Goal: Information Seeking & Learning: Learn about a topic

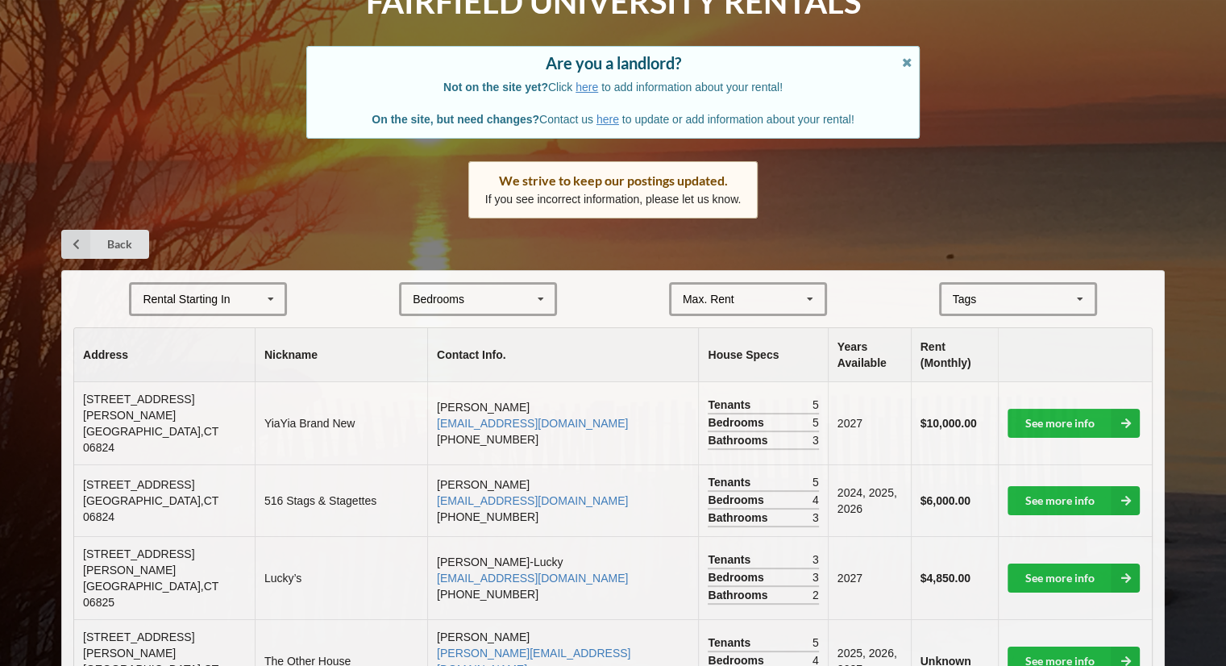
scroll to position [106, 0]
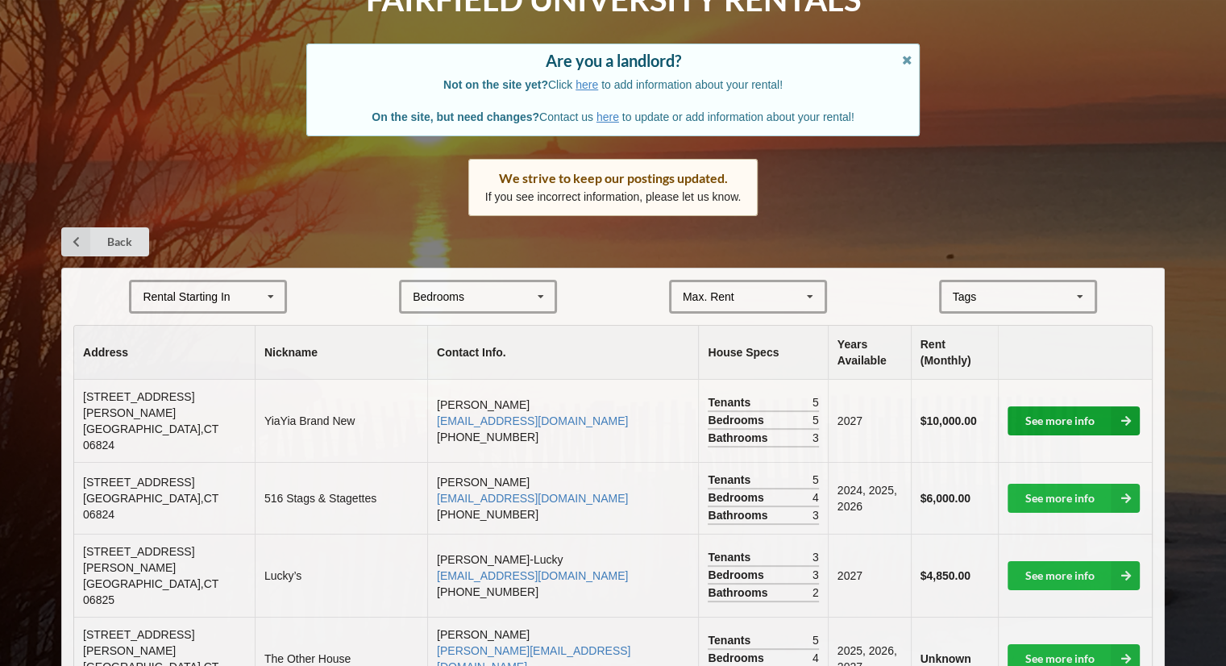
click at [1042, 406] on link "See more info" at bounding box center [1074, 420] width 132 height 29
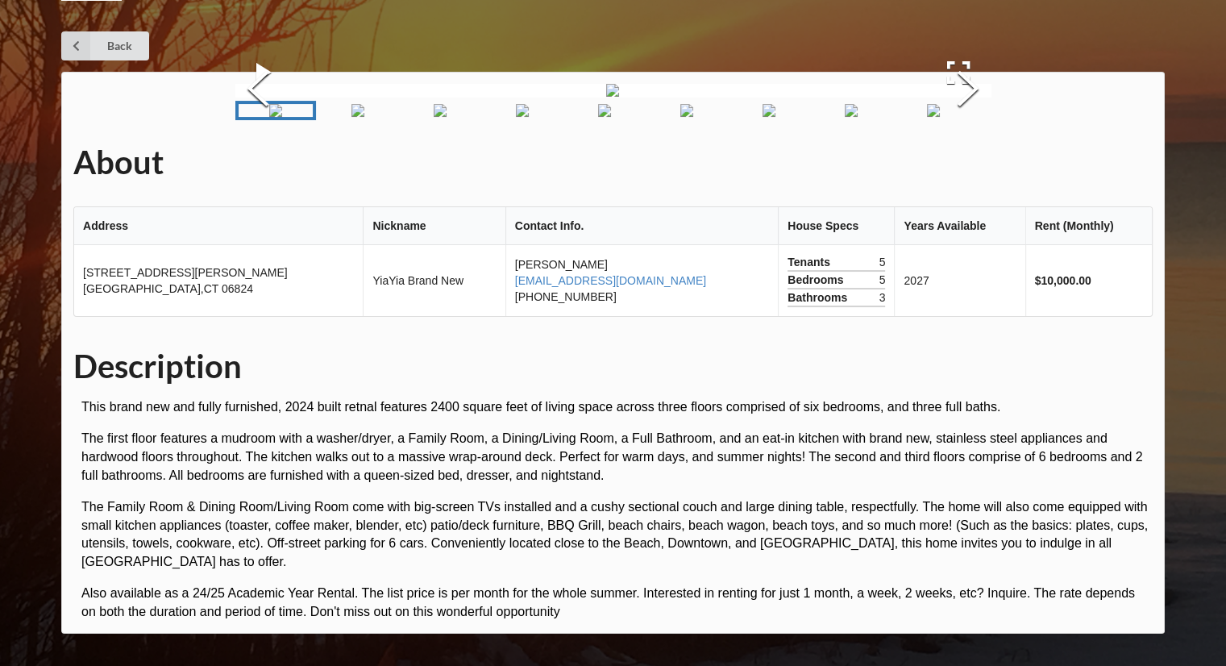
scroll to position [113, 0]
click at [959, 164] on button "Next Slide" at bounding box center [968, 91] width 45 height 146
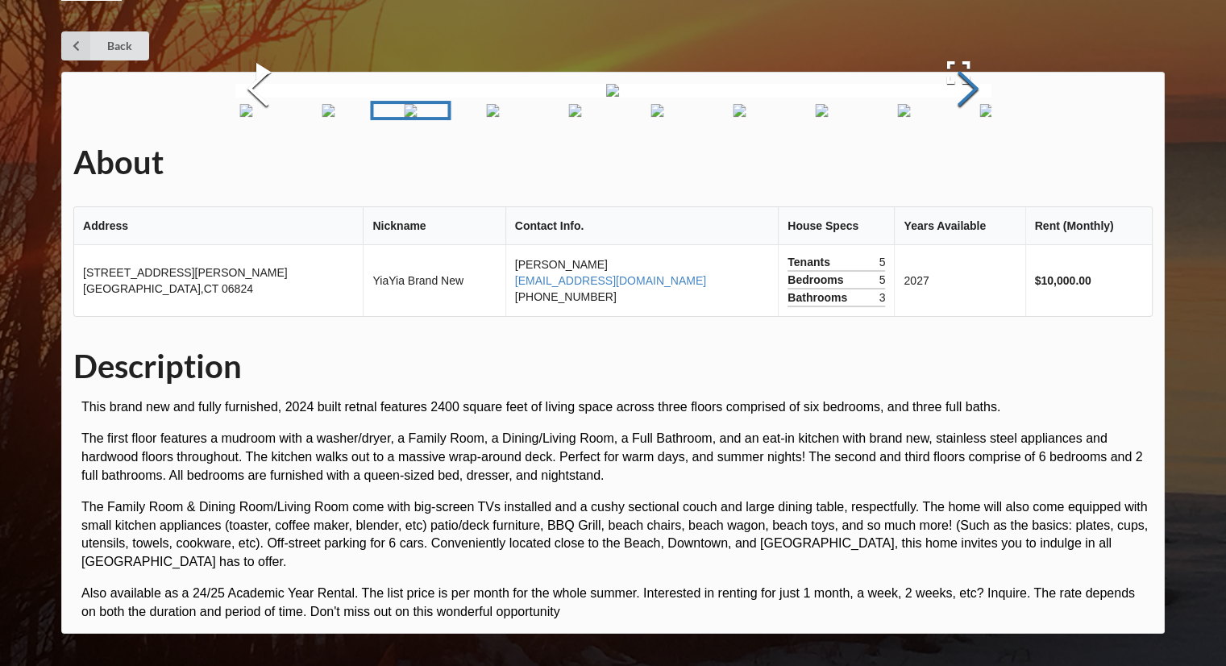
click at [959, 164] on button "Next Slide" at bounding box center [968, 91] width 45 height 146
click at [888, 117] on img "Go to Slide 9" at bounding box center [889, 110] width 13 height 13
click at [963, 164] on button "Next Slide" at bounding box center [968, 91] width 45 height 146
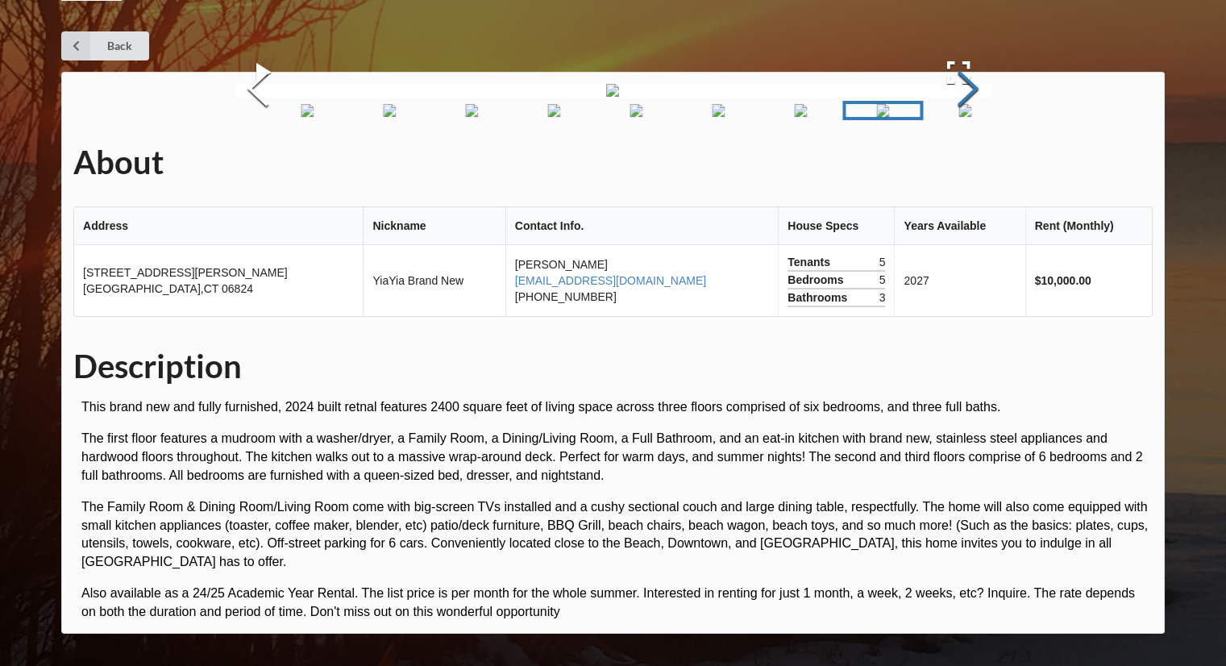
click at [963, 164] on button "Next Slide" at bounding box center [968, 91] width 45 height 146
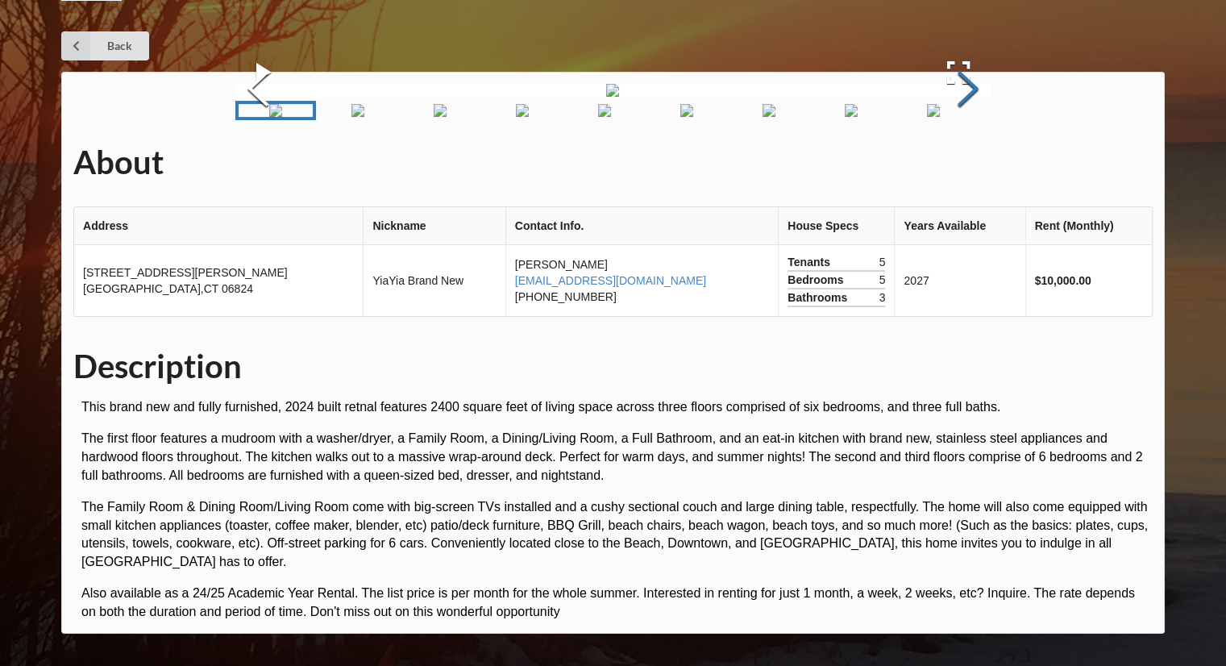
click at [963, 164] on button "Next Slide" at bounding box center [968, 91] width 45 height 146
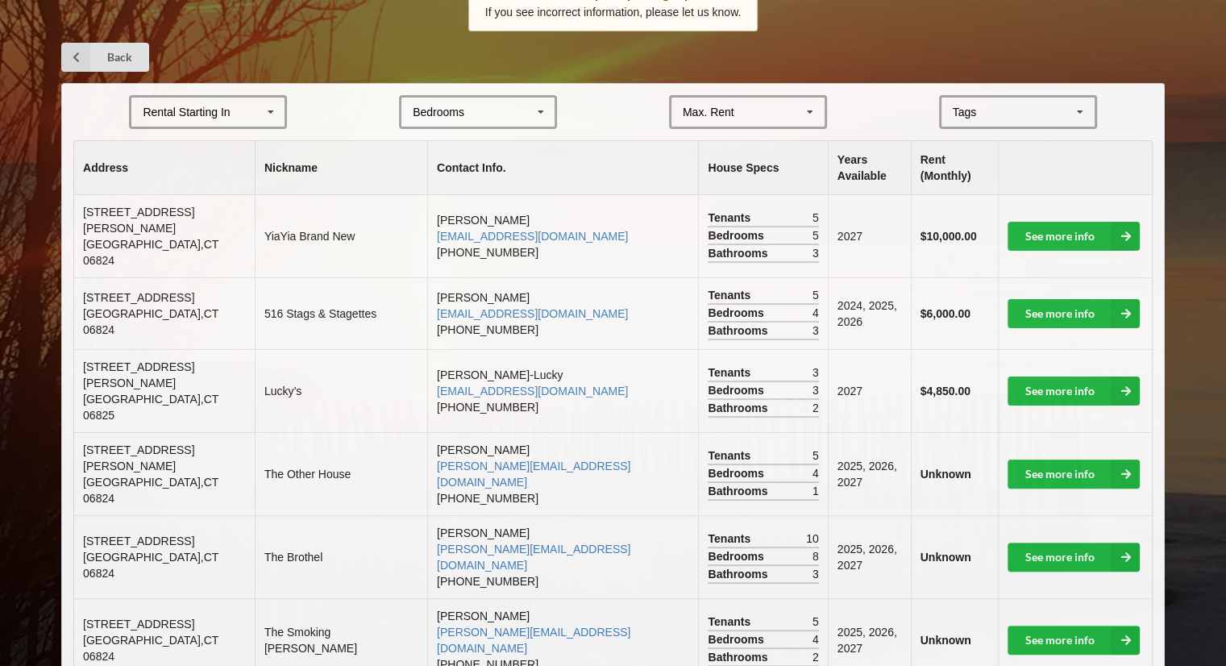
scroll to position [313, 0]
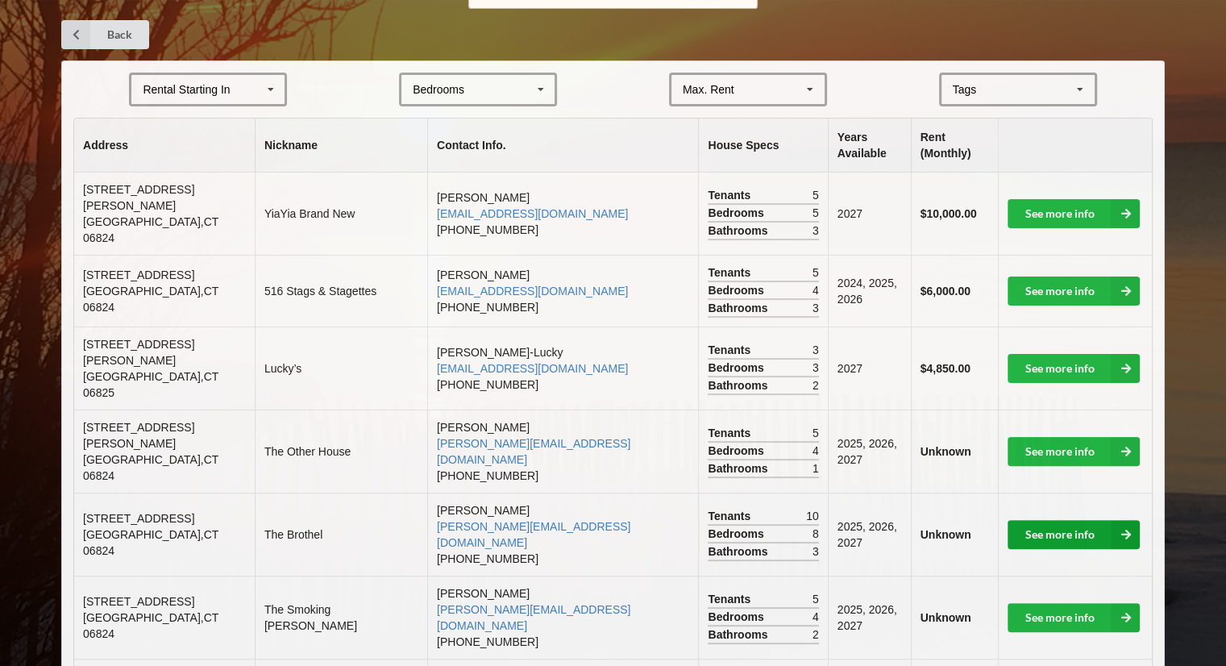
click at [1067, 520] on link "See more info" at bounding box center [1074, 534] width 132 height 29
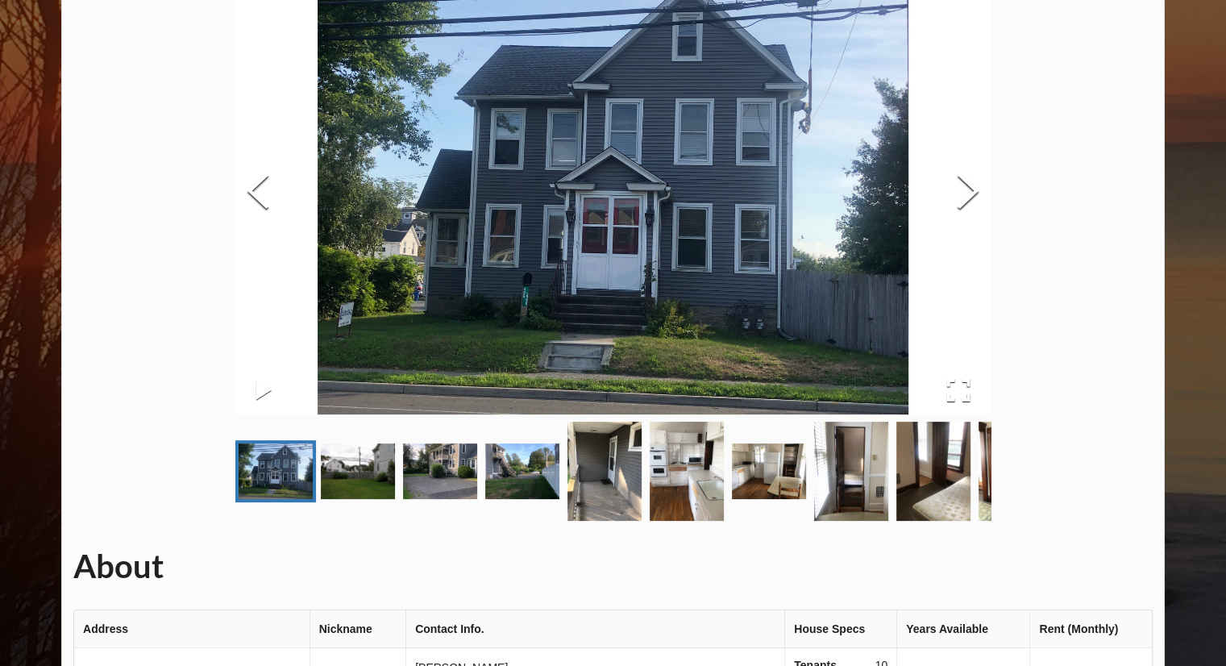
scroll to position [148, 0]
click at [963, 188] on button "Next Slide" at bounding box center [968, 193] width 45 height 146
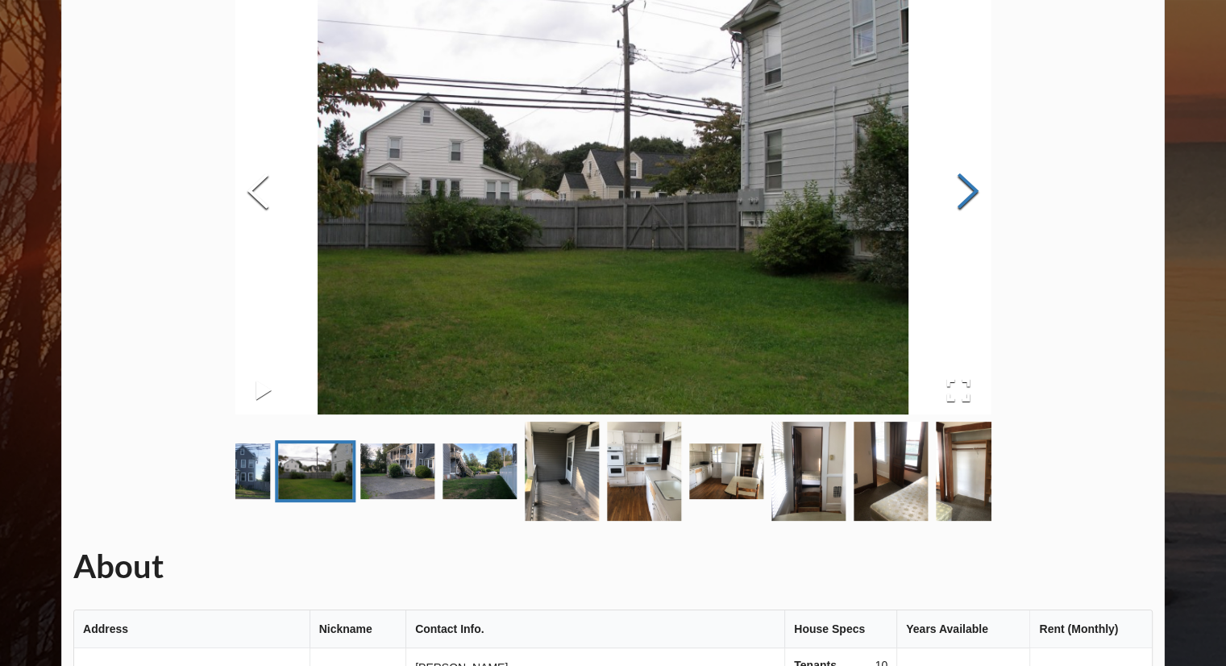
click at [963, 188] on button "Next Slide" at bounding box center [968, 193] width 45 height 146
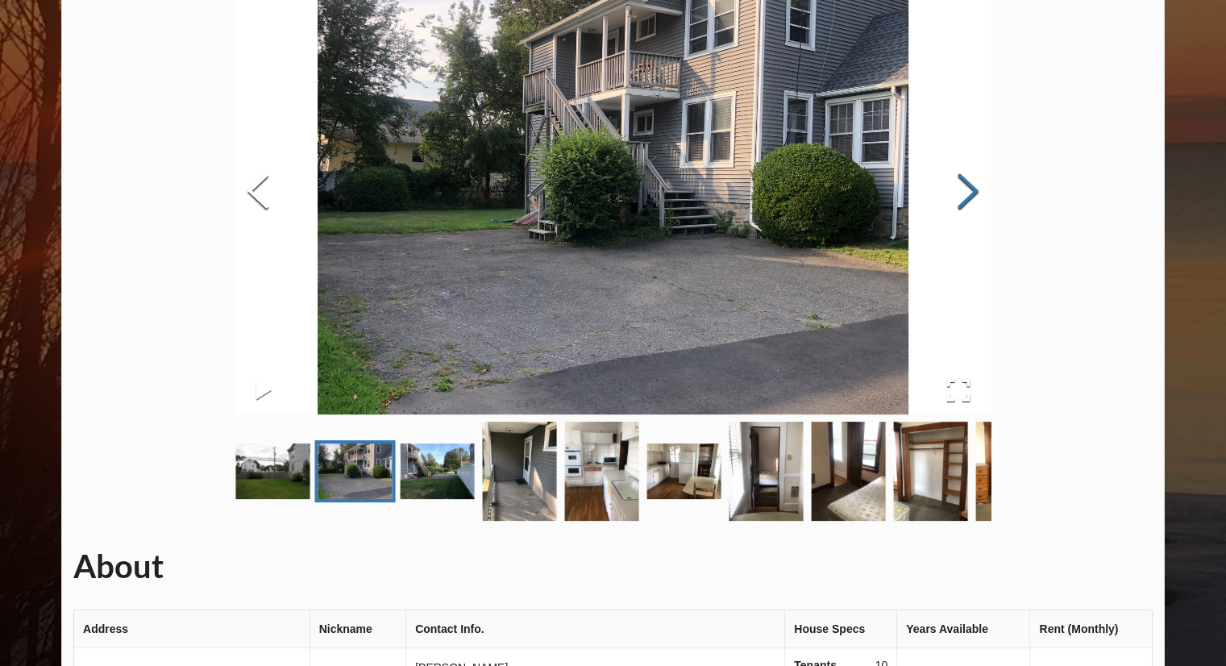
click at [963, 188] on button "Next Slide" at bounding box center [968, 193] width 45 height 146
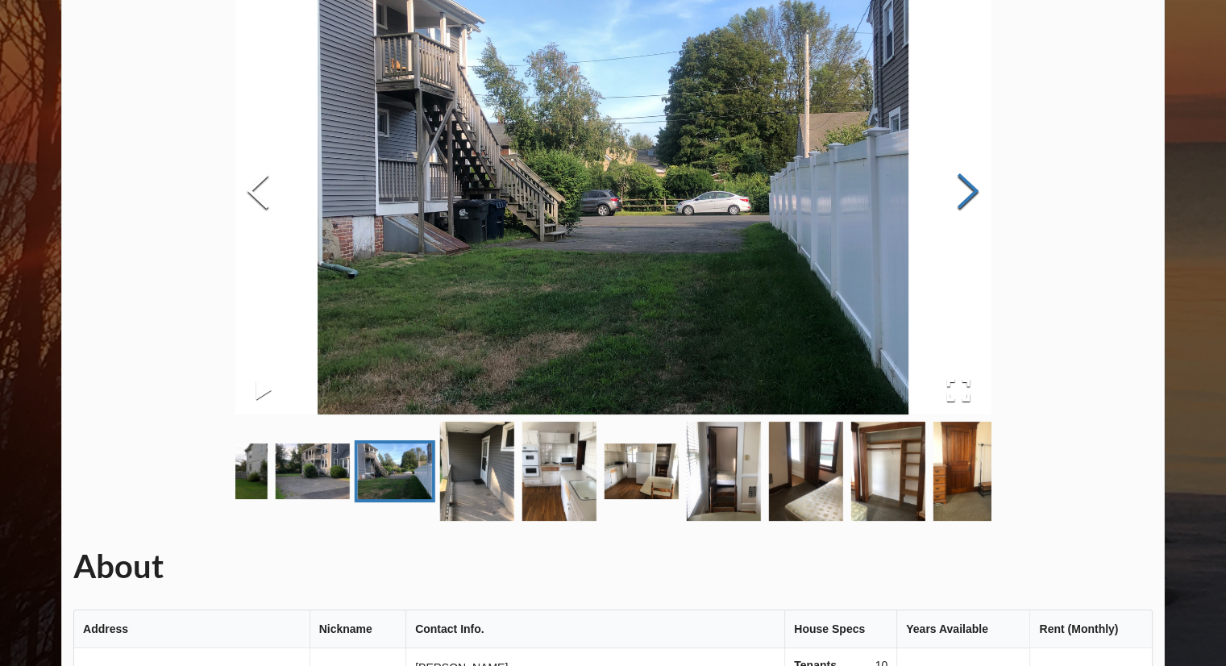
click at [963, 188] on button "Next Slide" at bounding box center [968, 193] width 45 height 146
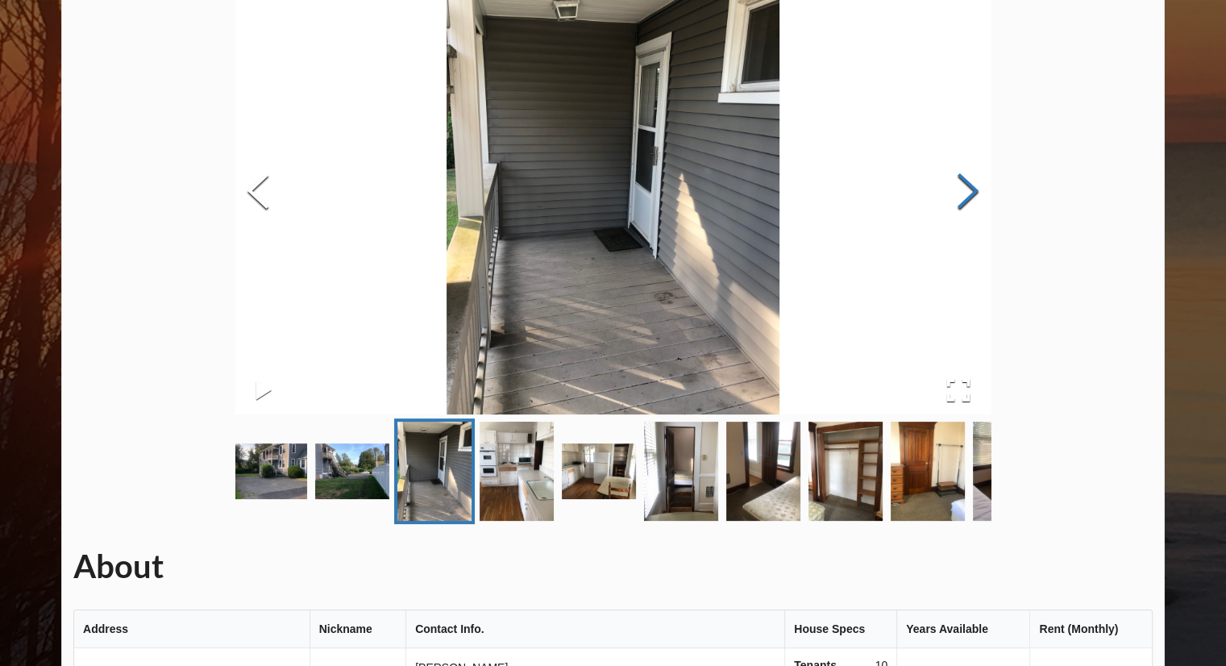
click at [963, 188] on button "Next Slide" at bounding box center [968, 193] width 45 height 146
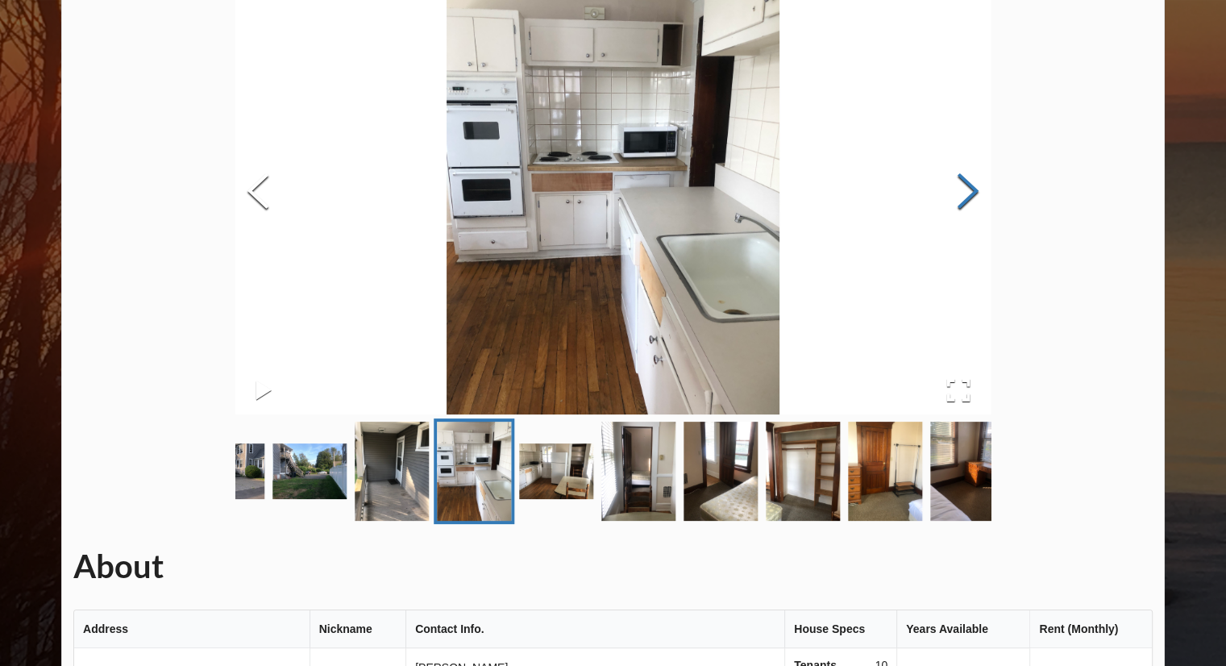
click at [963, 188] on button "Next Slide" at bounding box center [968, 193] width 45 height 146
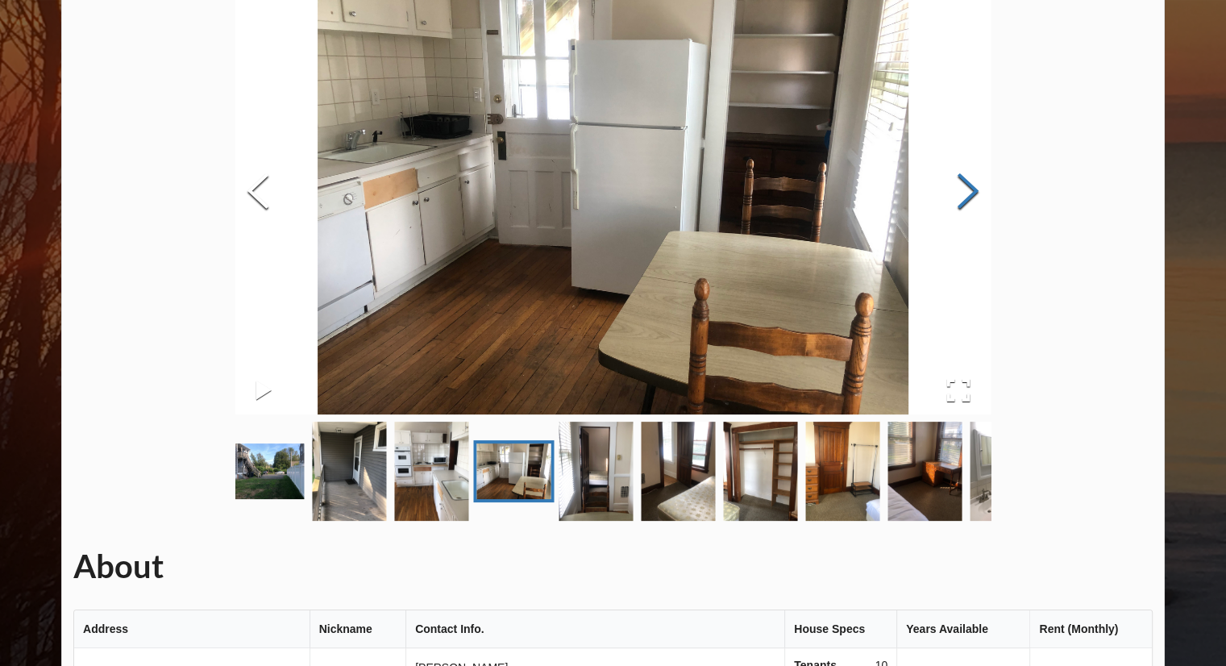
click at [963, 188] on button "Next Slide" at bounding box center [968, 193] width 45 height 146
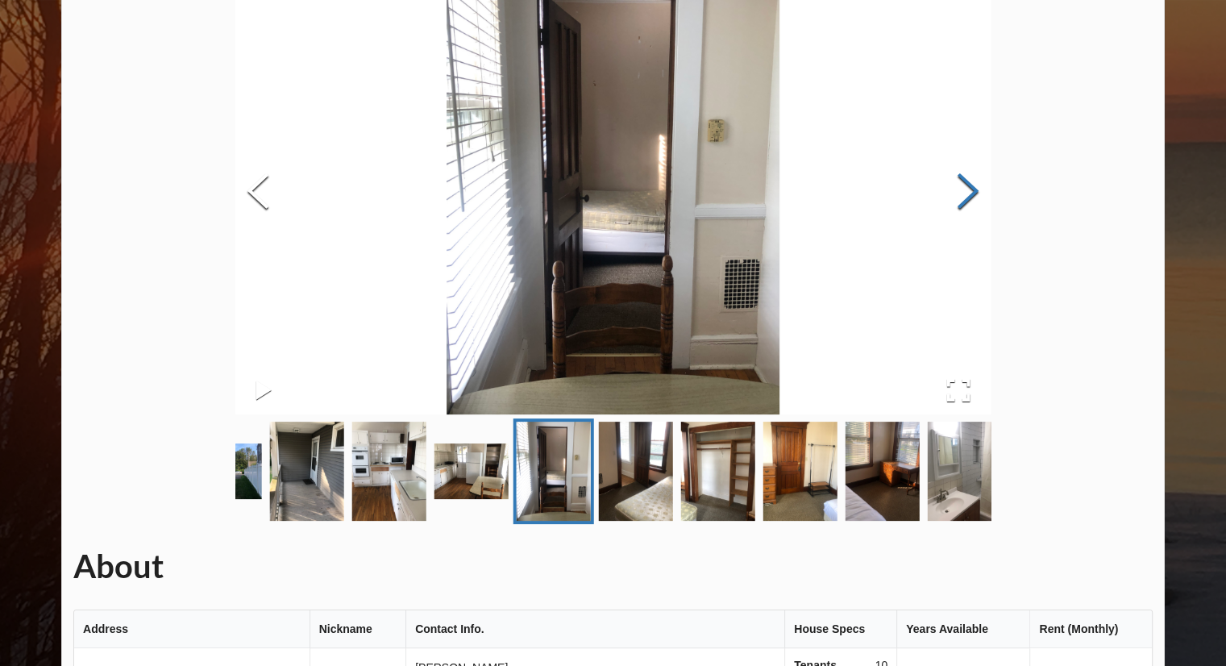
click at [963, 188] on button "Next Slide" at bounding box center [968, 193] width 45 height 146
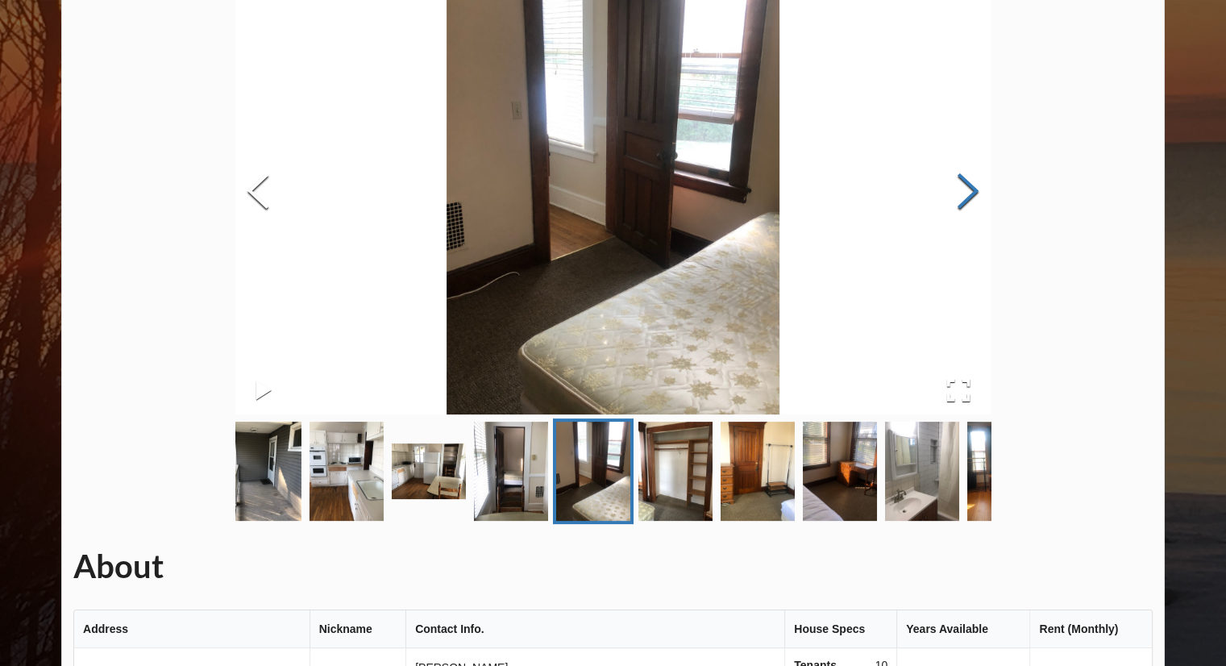
click at [963, 188] on button "Next Slide" at bounding box center [968, 193] width 45 height 146
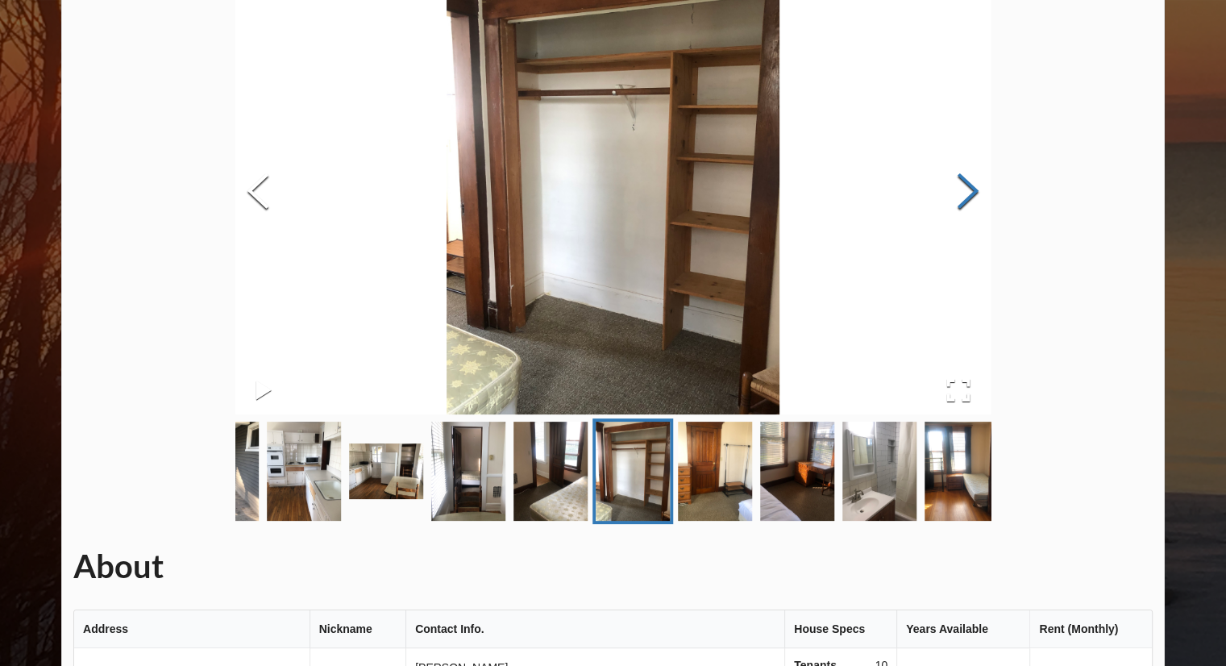
click at [963, 188] on button "Next Slide" at bounding box center [968, 193] width 45 height 146
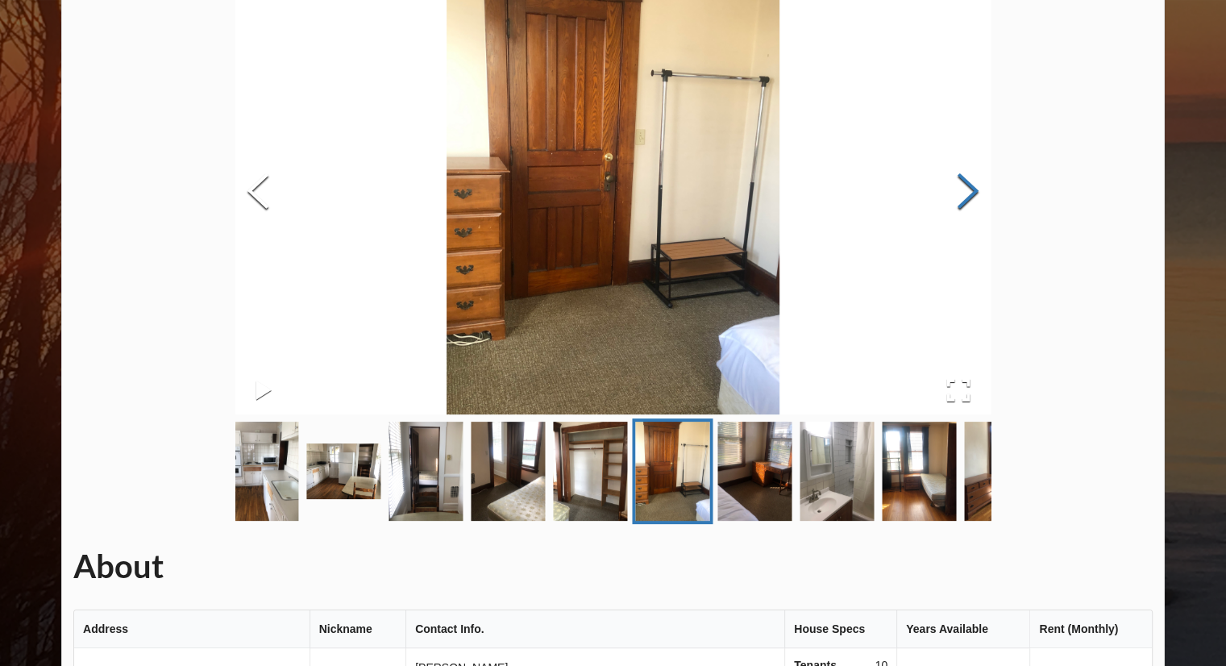
click at [963, 188] on button "Next Slide" at bounding box center [968, 193] width 45 height 146
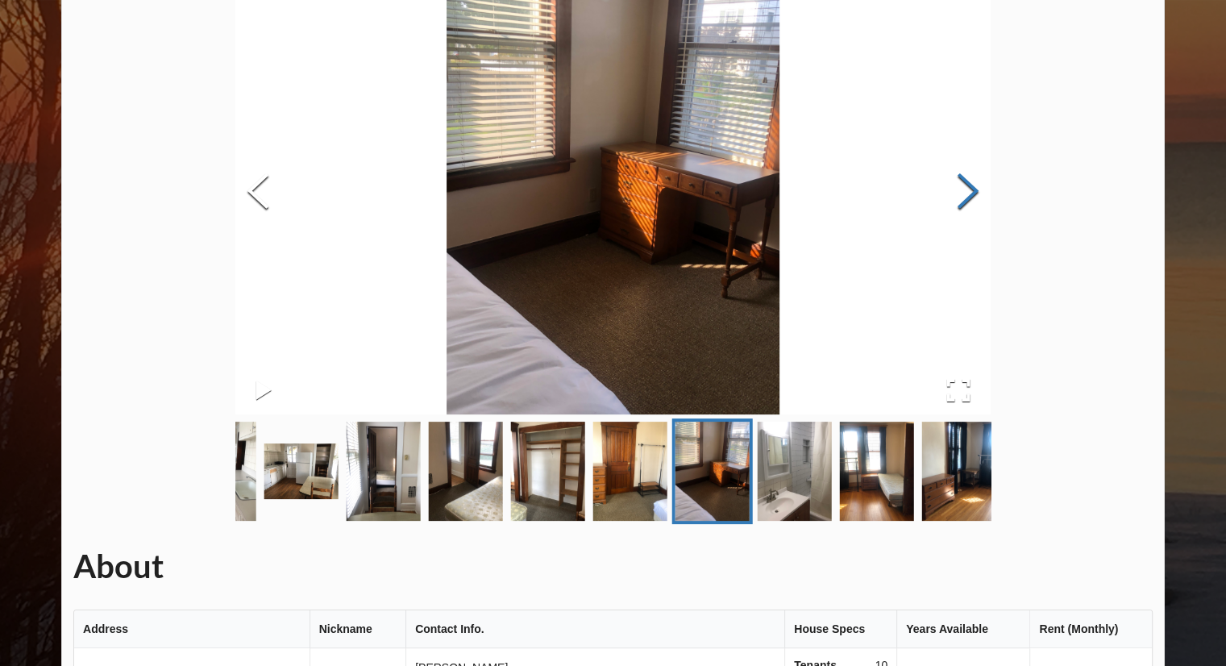
click at [963, 188] on button "Next Slide" at bounding box center [968, 193] width 45 height 146
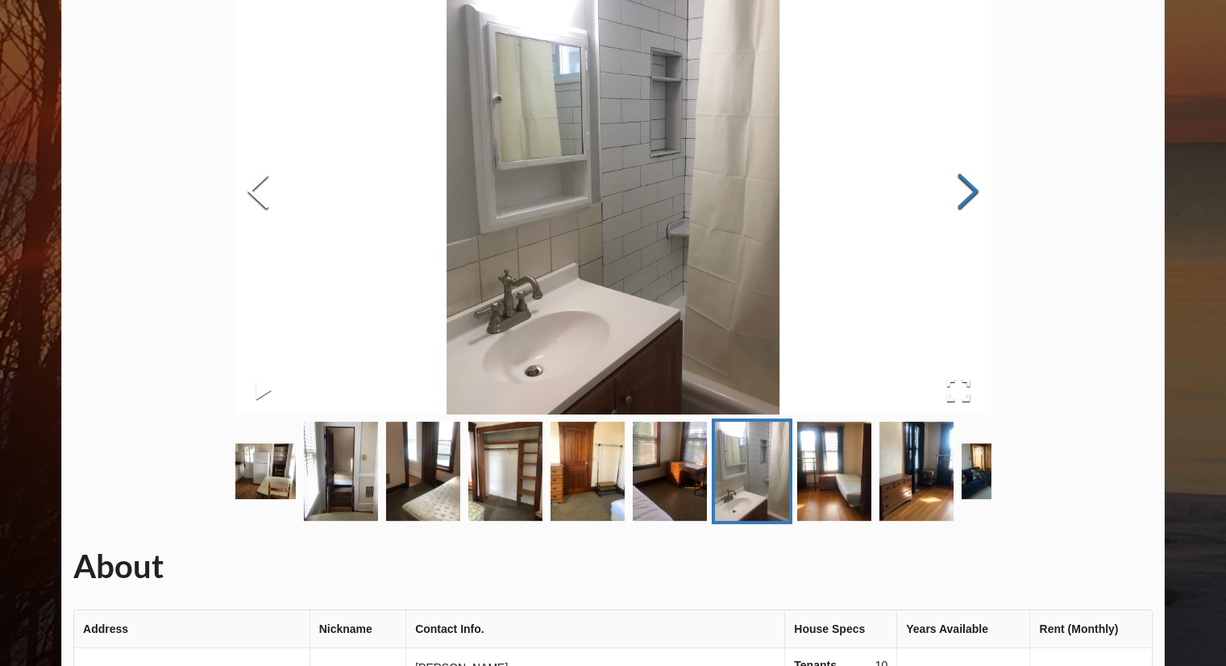
click at [963, 188] on button "Next Slide" at bounding box center [968, 193] width 45 height 146
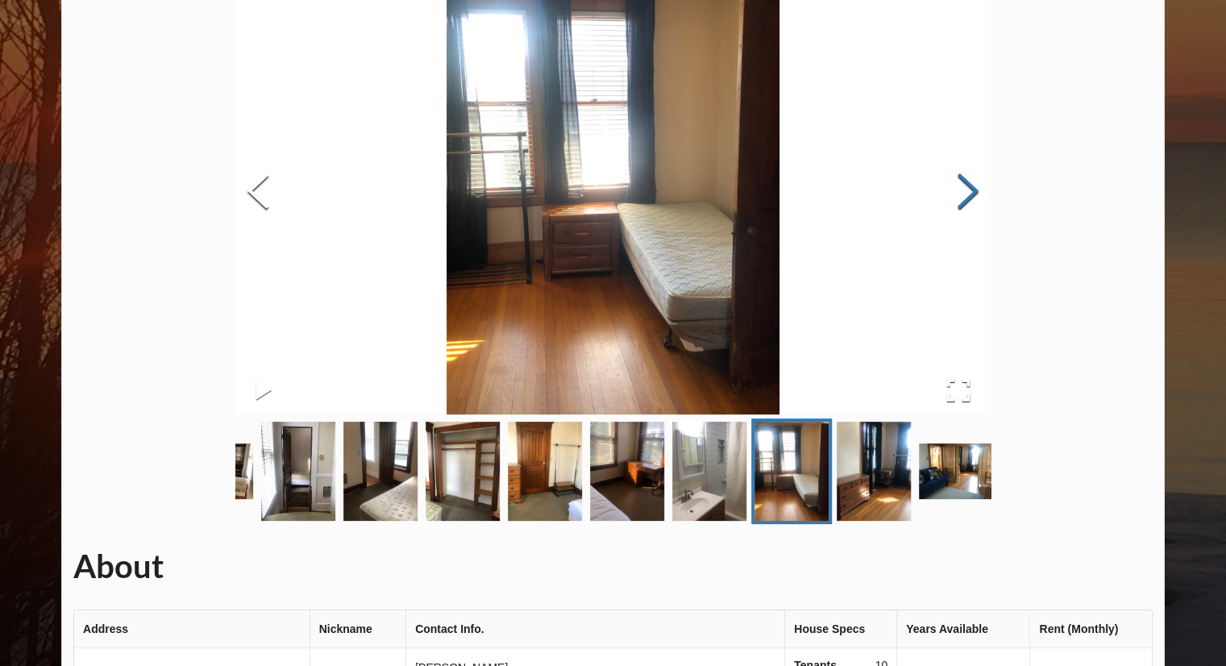
click at [963, 188] on button "Next Slide" at bounding box center [968, 193] width 45 height 146
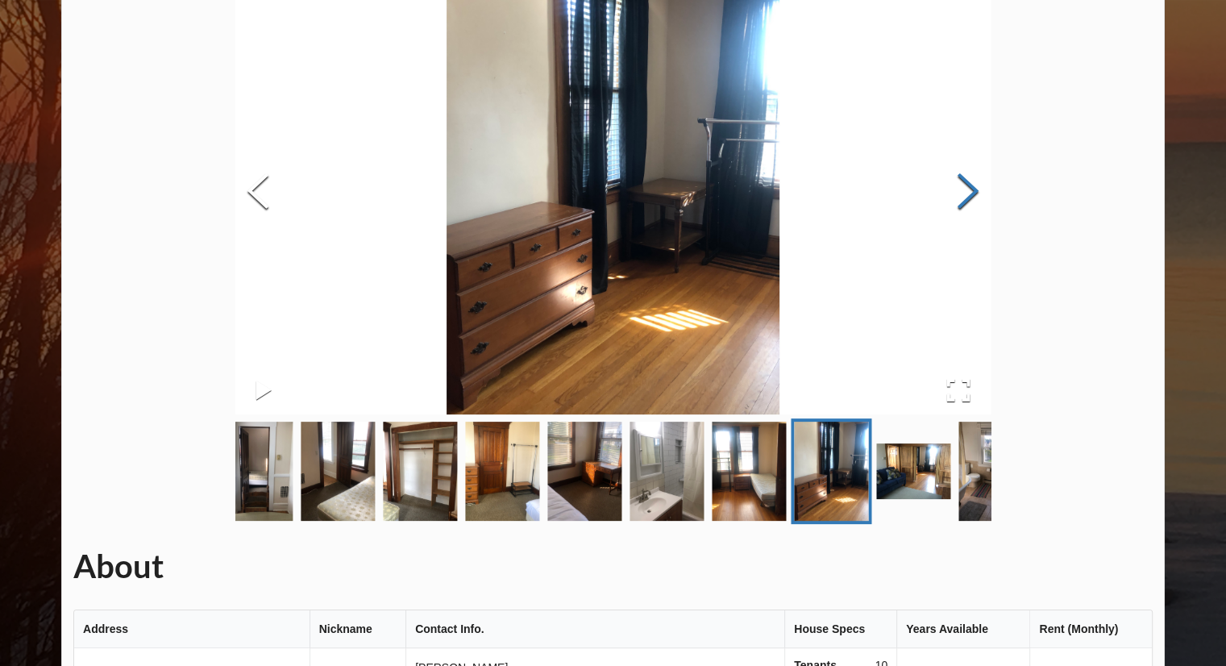
click at [963, 188] on button "Next Slide" at bounding box center [968, 193] width 45 height 146
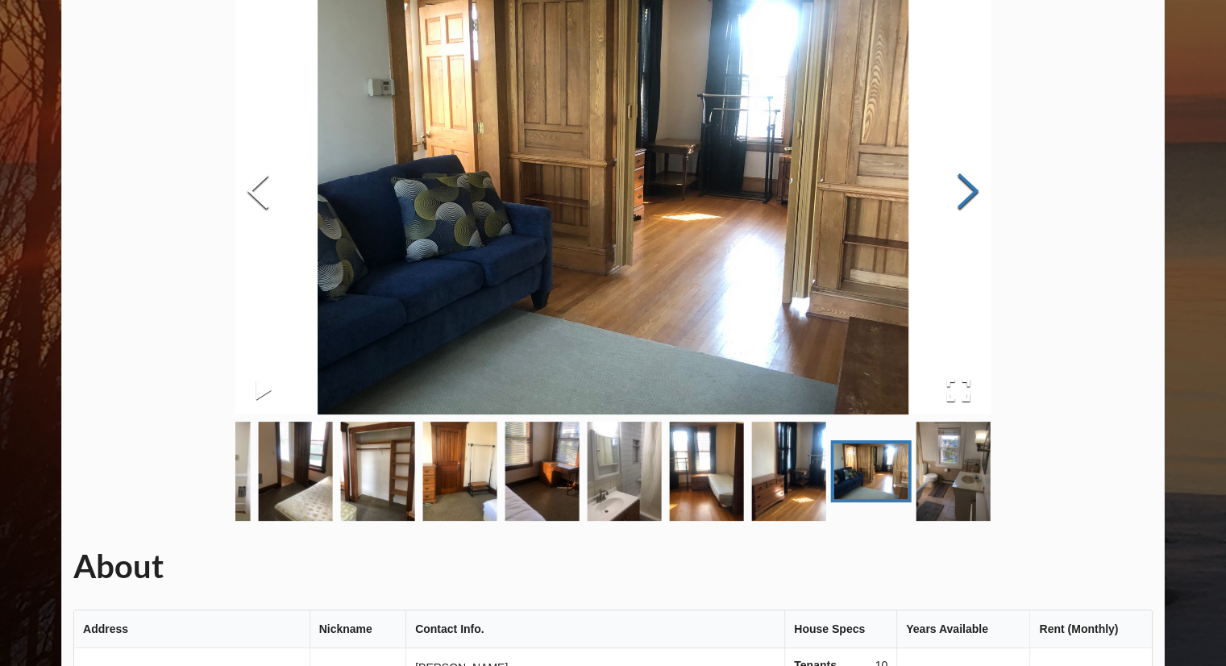
click at [963, 188] on button "Next Slide" at bounding box center [968, 193] width 45 height 146
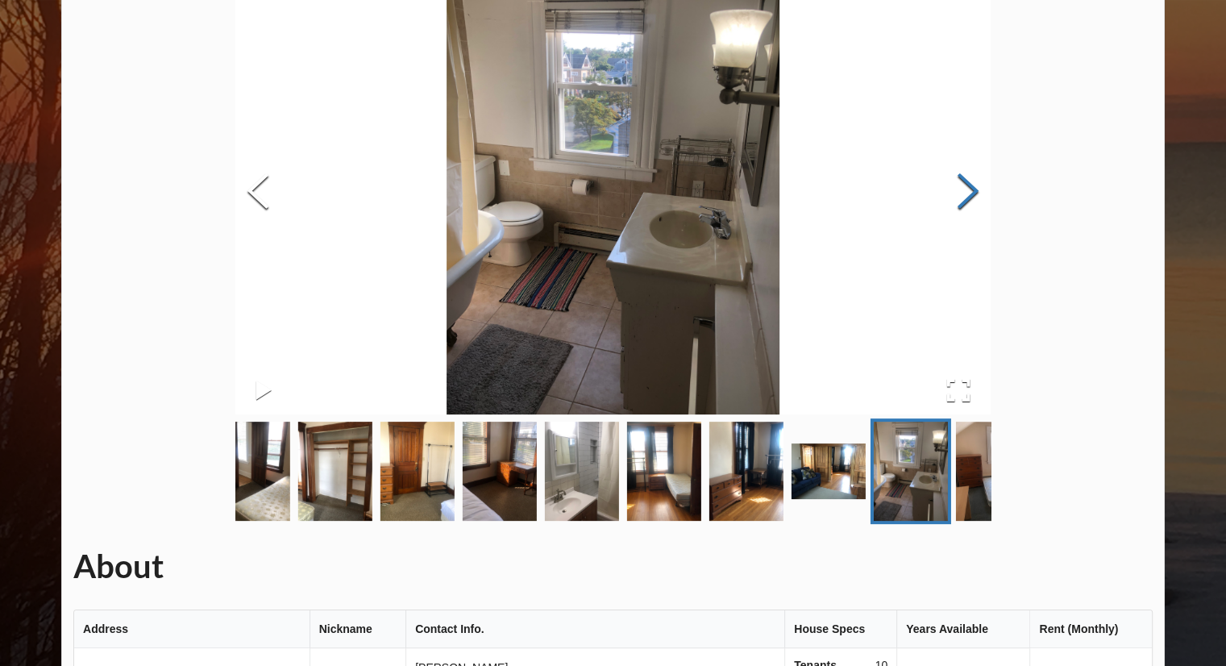
click at [963, 188] on button "Next Slide" at bounding box center [968, 193] width 45 height 146
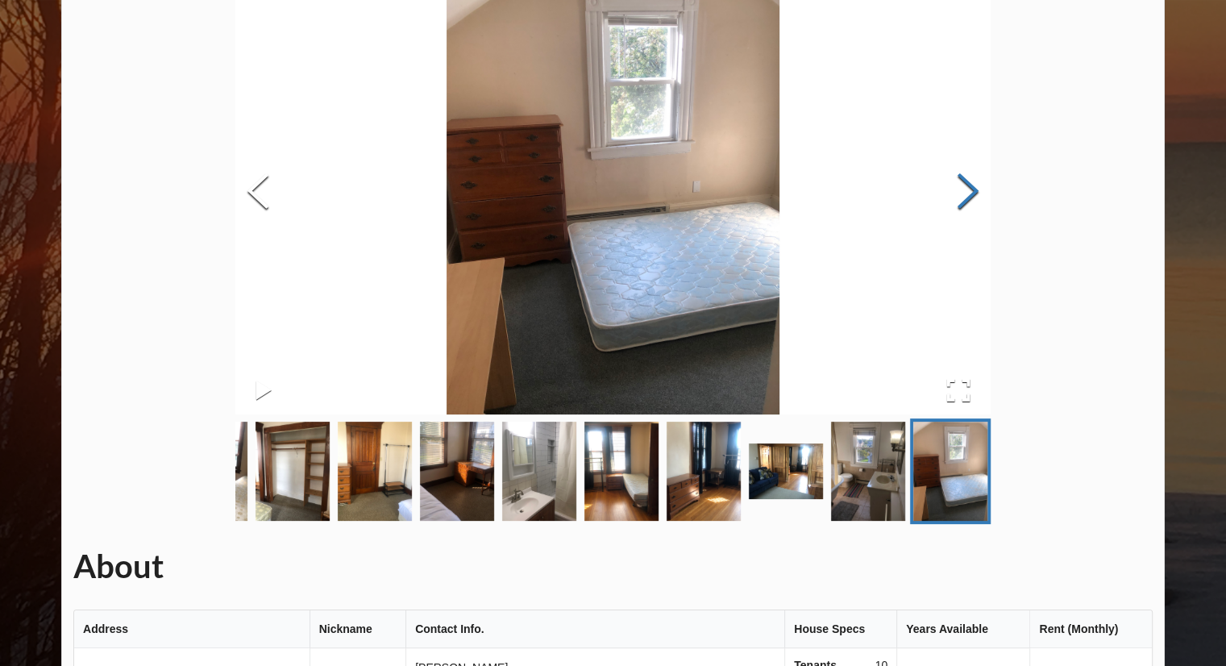
click at [963, 188] on button "Next Slide" at bounding box center [968, 193] width 45 height 146
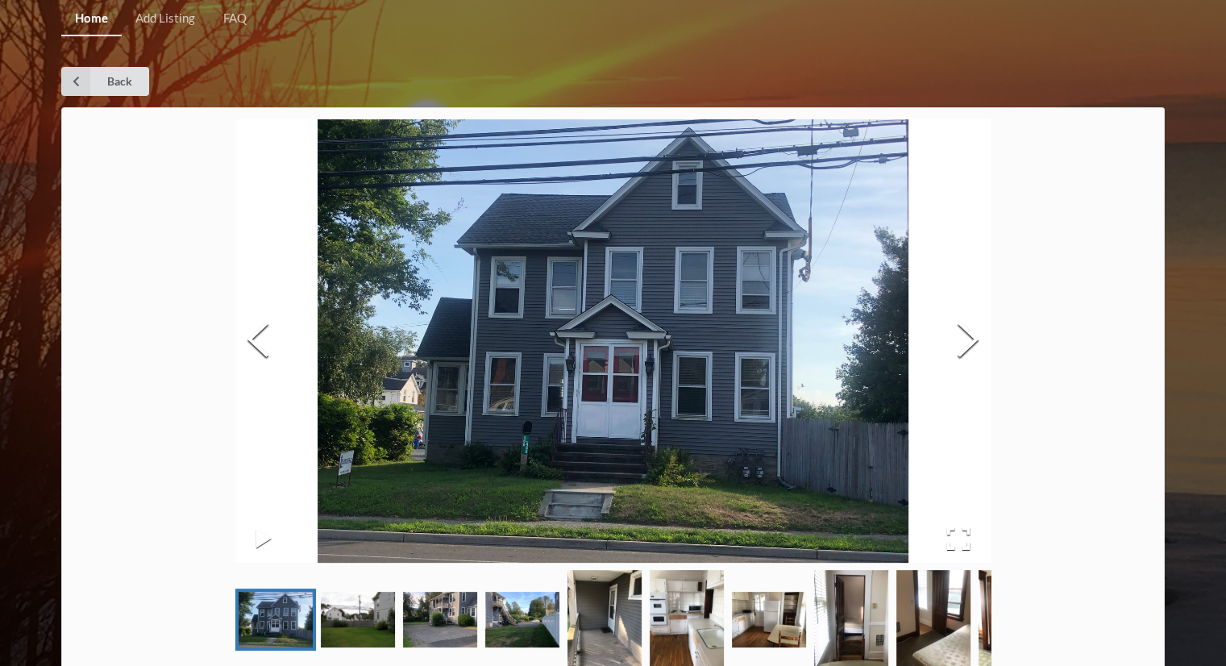
scroll to position [0, 0]
click at [71, 84] on icon at bounding box center [75, 81] width 29 height 29
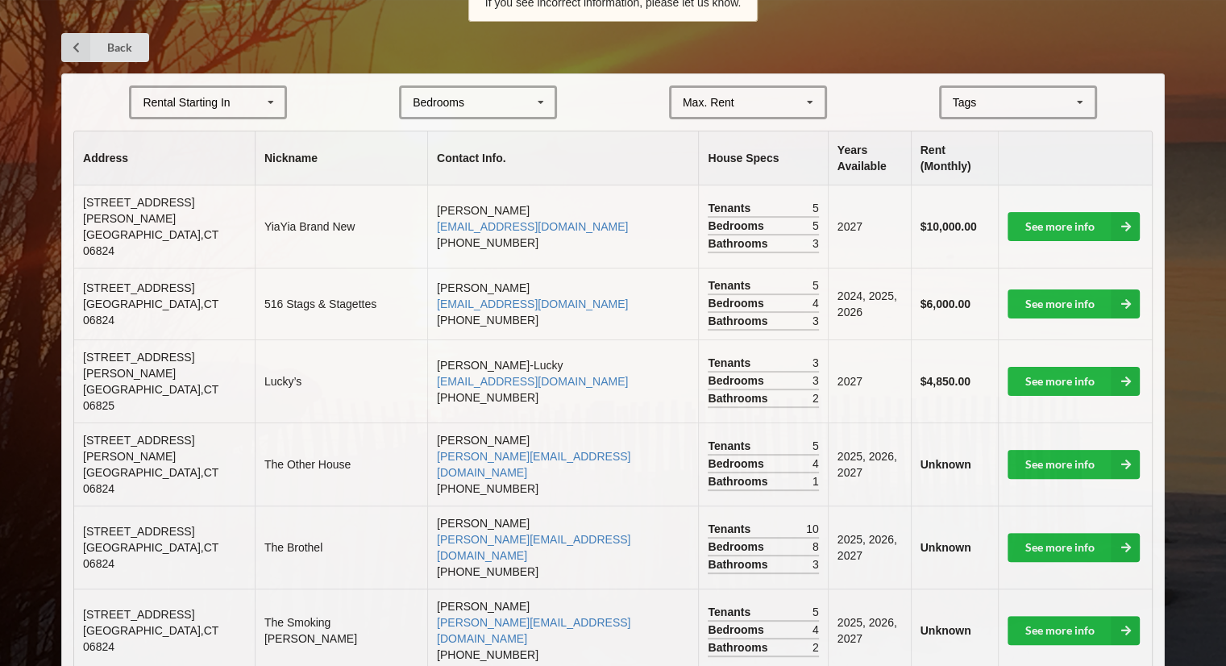
scroll to position [302, 0]
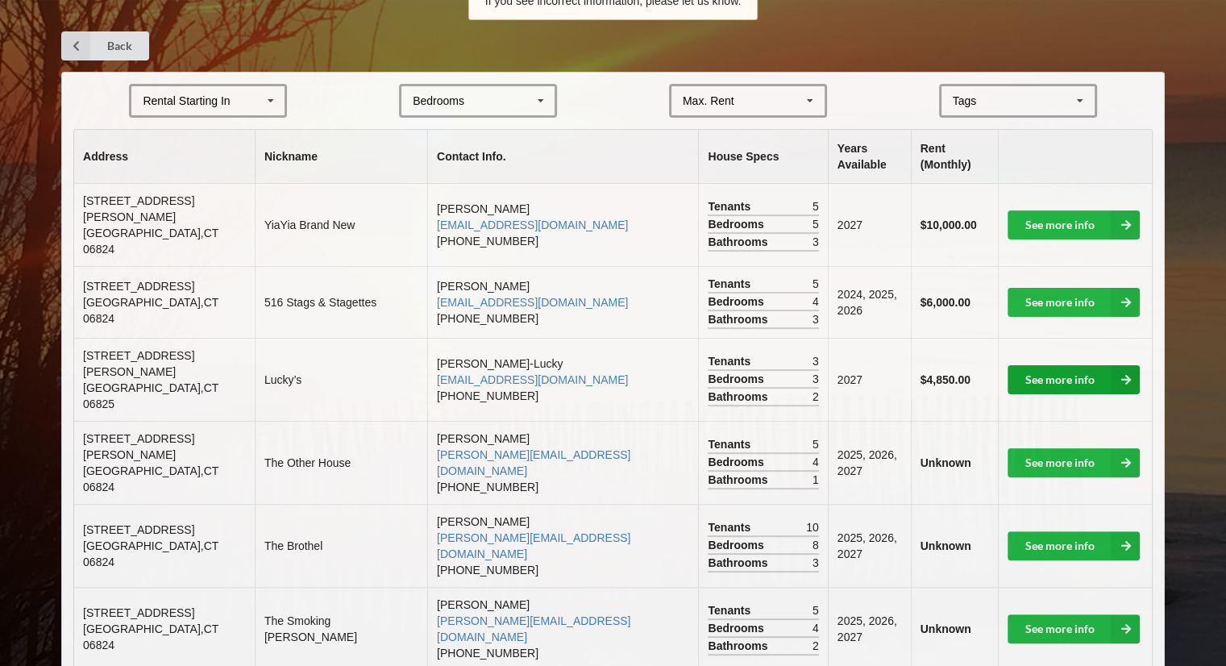
click at [1029, 365] on link "See more info" at bounding box center [1074, 379] width 132 height 29
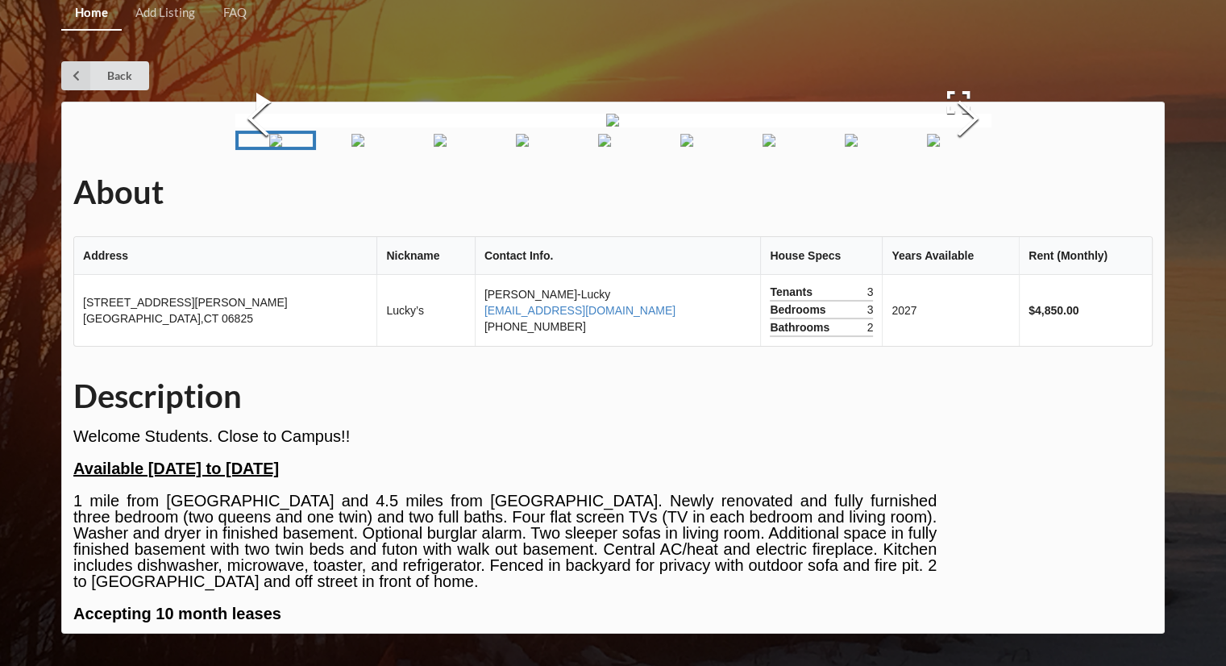
scroll to position [122, 0]
click at [895, 150] on link "Go to Slide 9" at bounding box center [933, 140] width 81 height 19
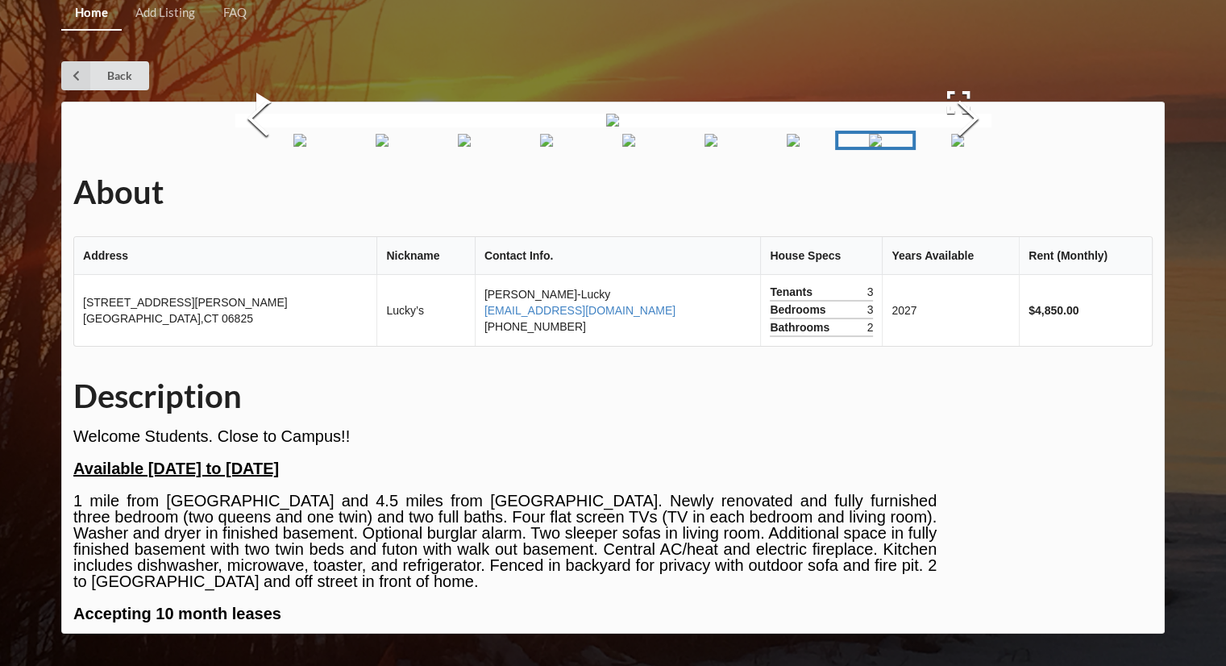
click at [951, 147] on img "Go to Slide 10" at bounding box center [957, 140] width 13 height 13
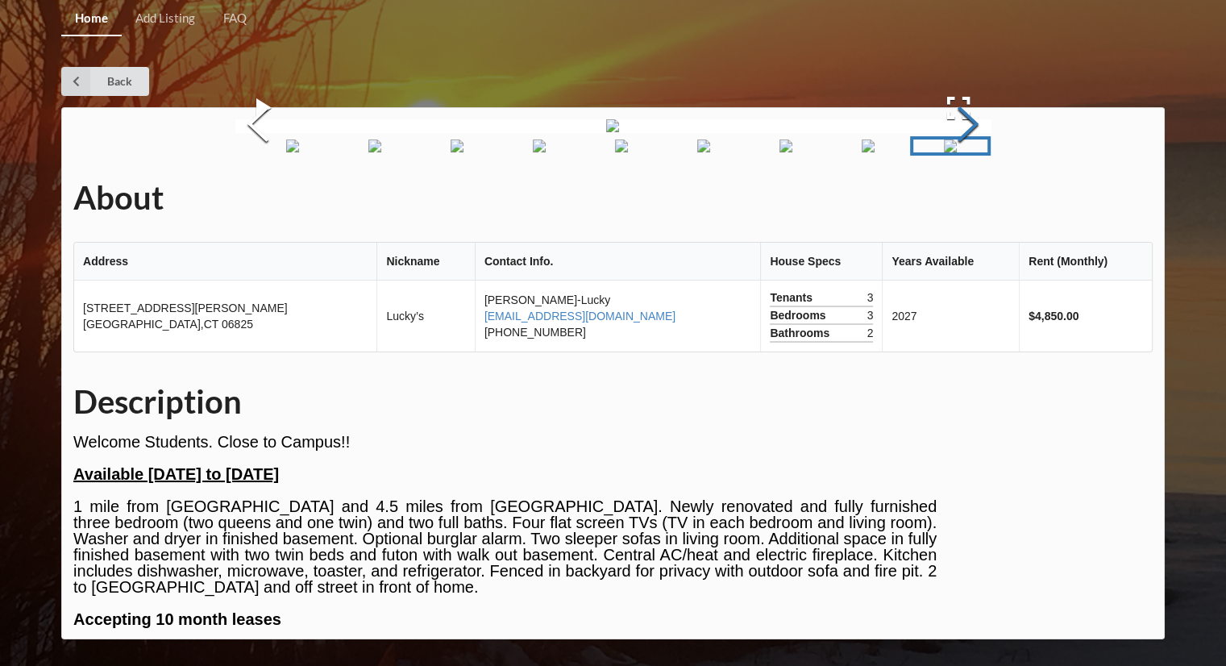
scroll to position [0, 0]
click at [65, 69] on icon at bounding box center [75, 81] width 29 height 29
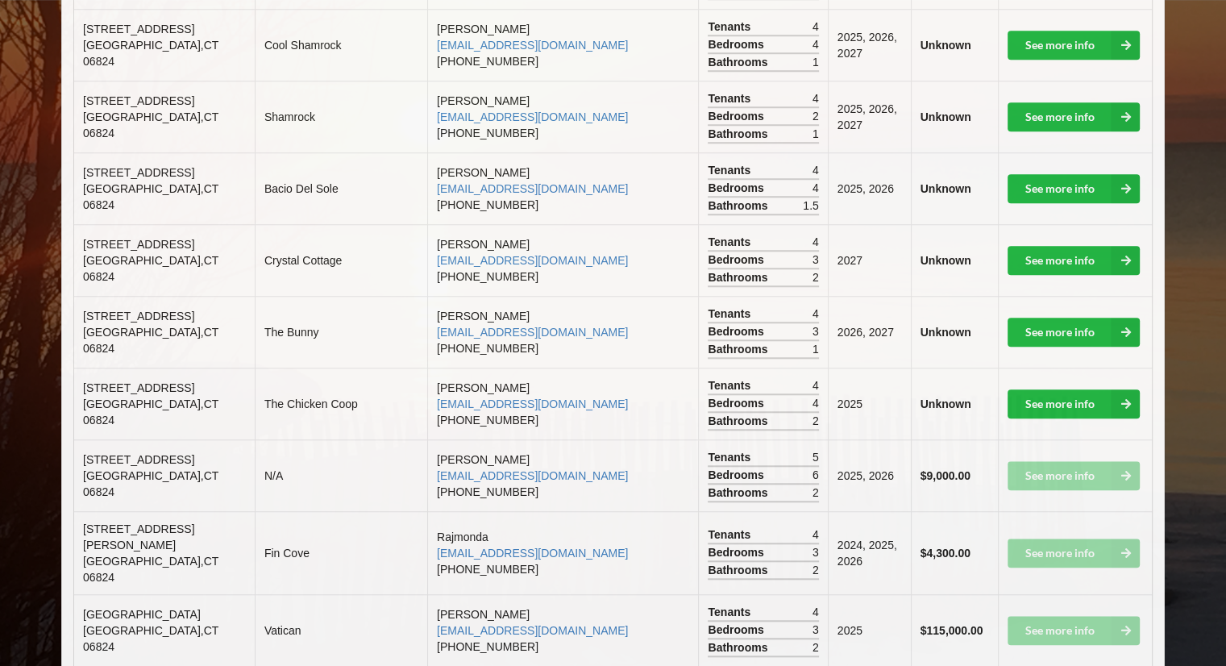
scroll to position [1274, 0]
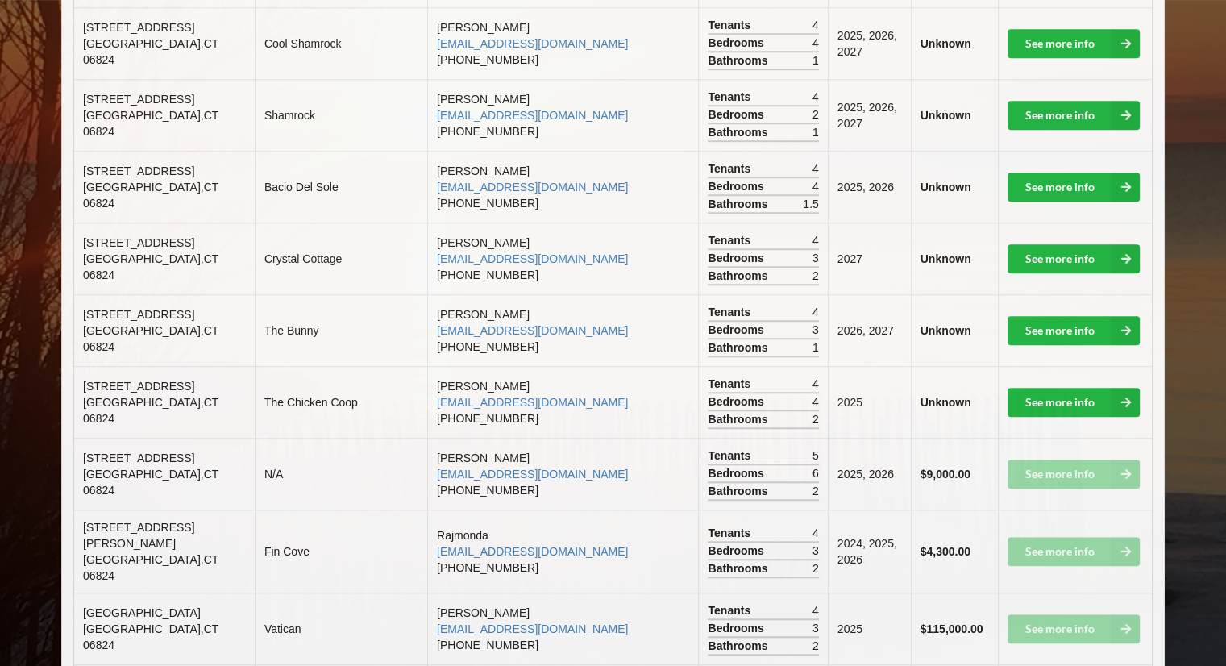
click at [1070, 593] on td "See more info" at bounding box center [1075, 629] width 154 height 72
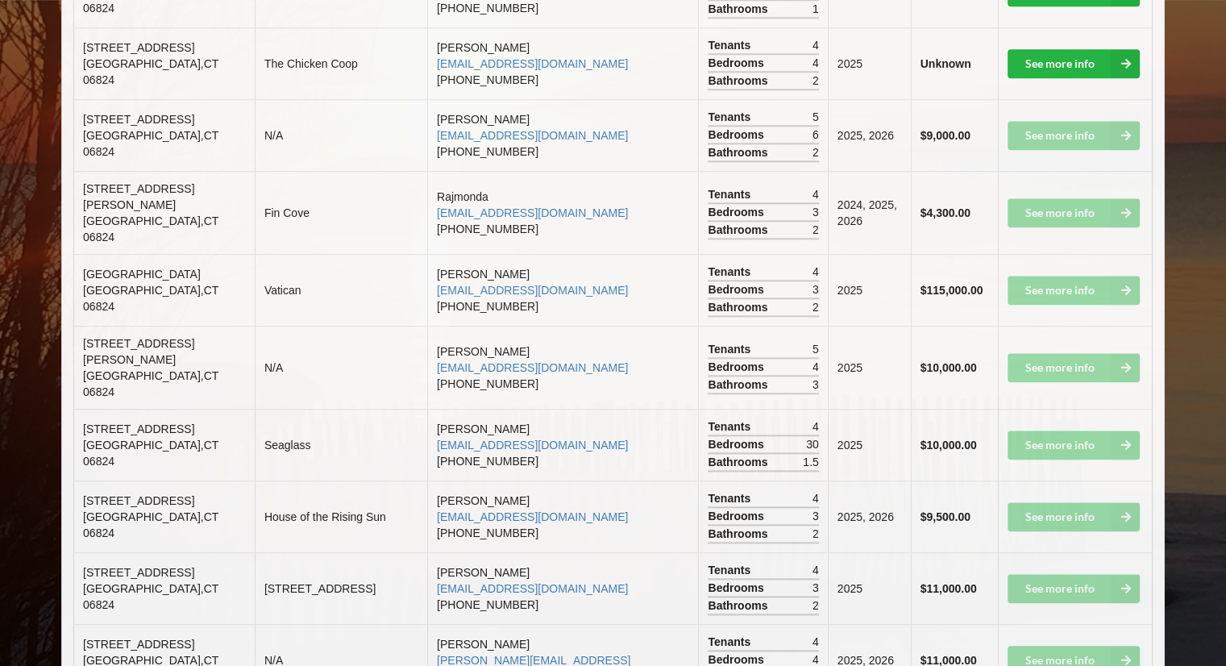
scroll to position [1615, 0]
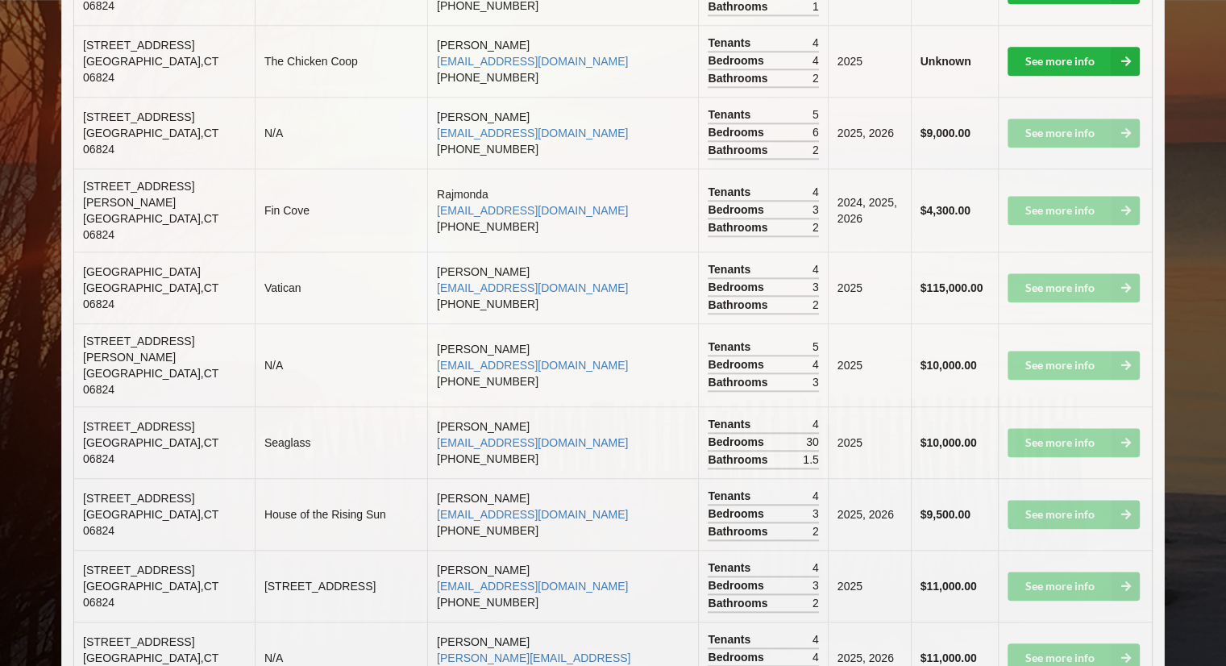
click at [1045, 478] on td "See more info" at bounding box center [1075, 514] width 154 height 72
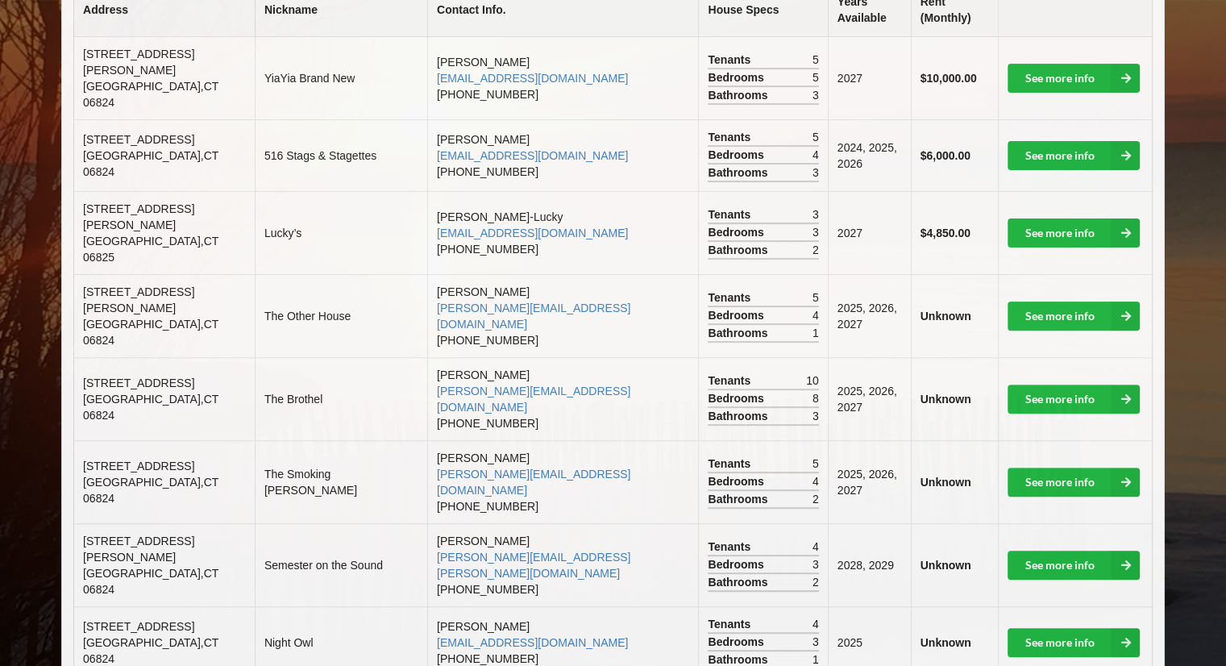
scroll to position [448, 0]
click at [1038, 468] on link "See more info" at bounding box center [1074, 482] width 132 height 29
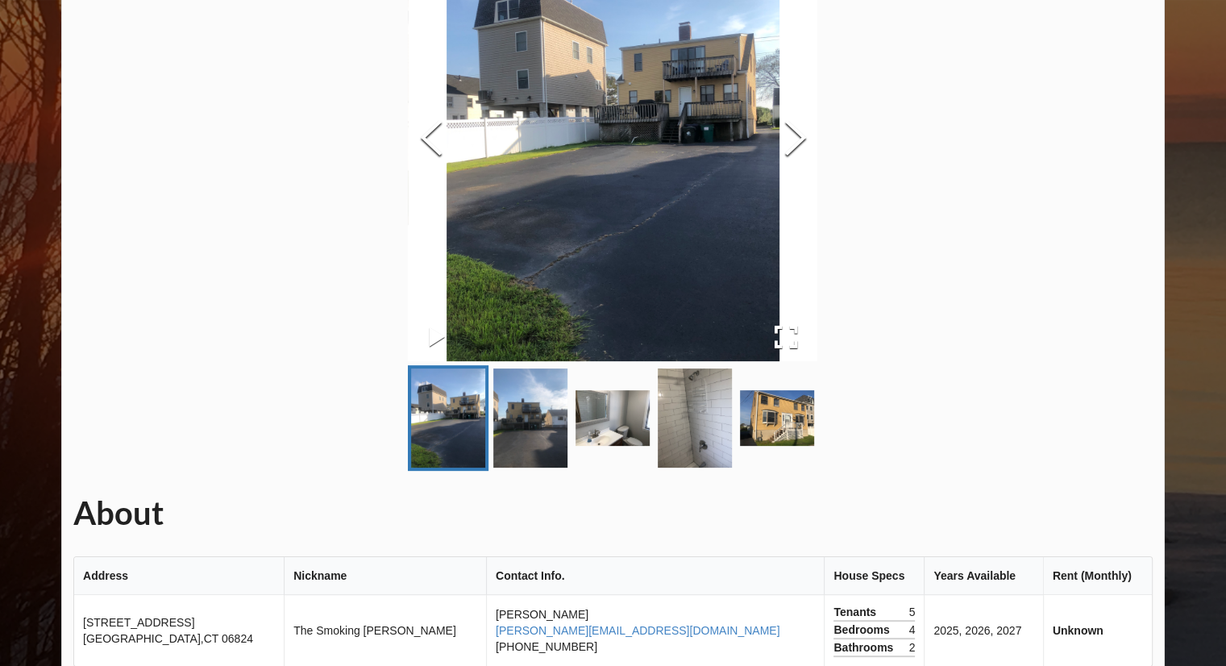
scroll to position [200, 0]
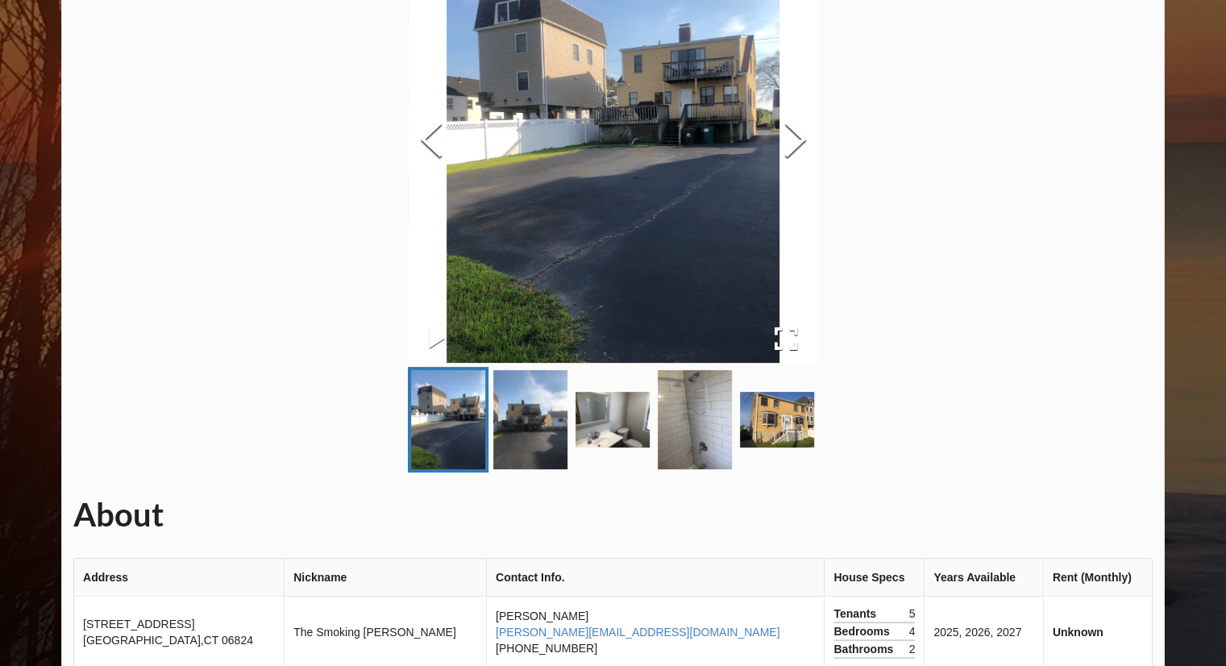
click at [540, 401] on img "Go to Slide 2" at bounding box center [530, 419] width 74 height 99
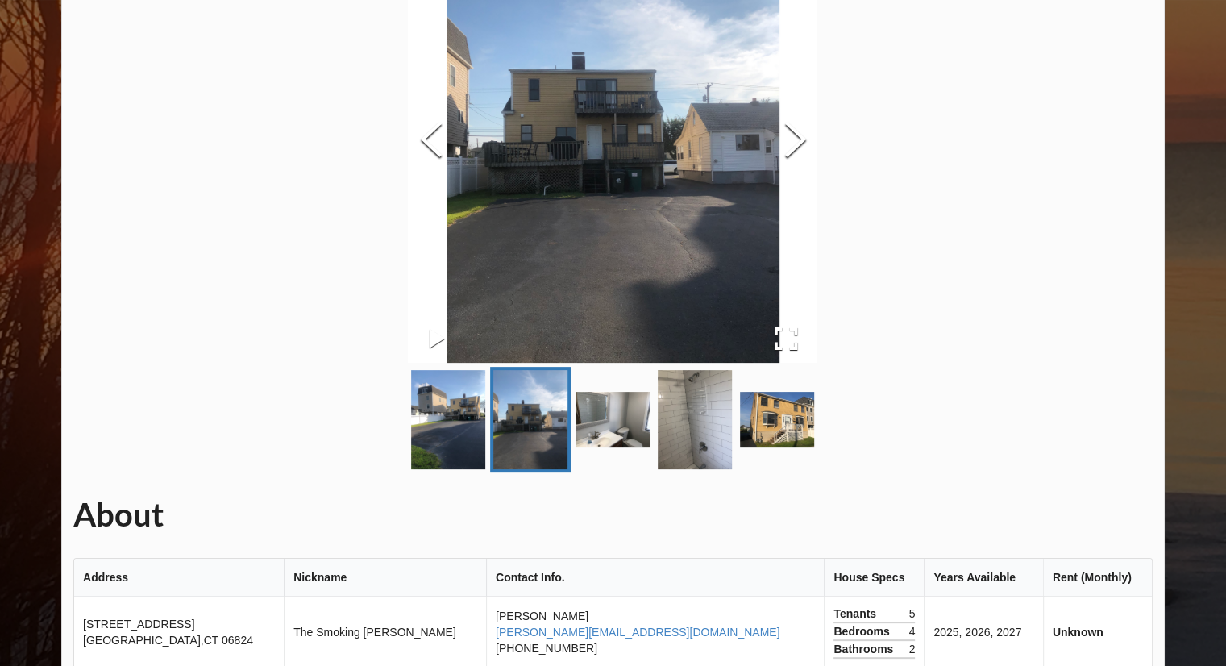
click at [756, 424] on img "Go to Slide 5" at bounding box center [777, 420] width 74 height 56
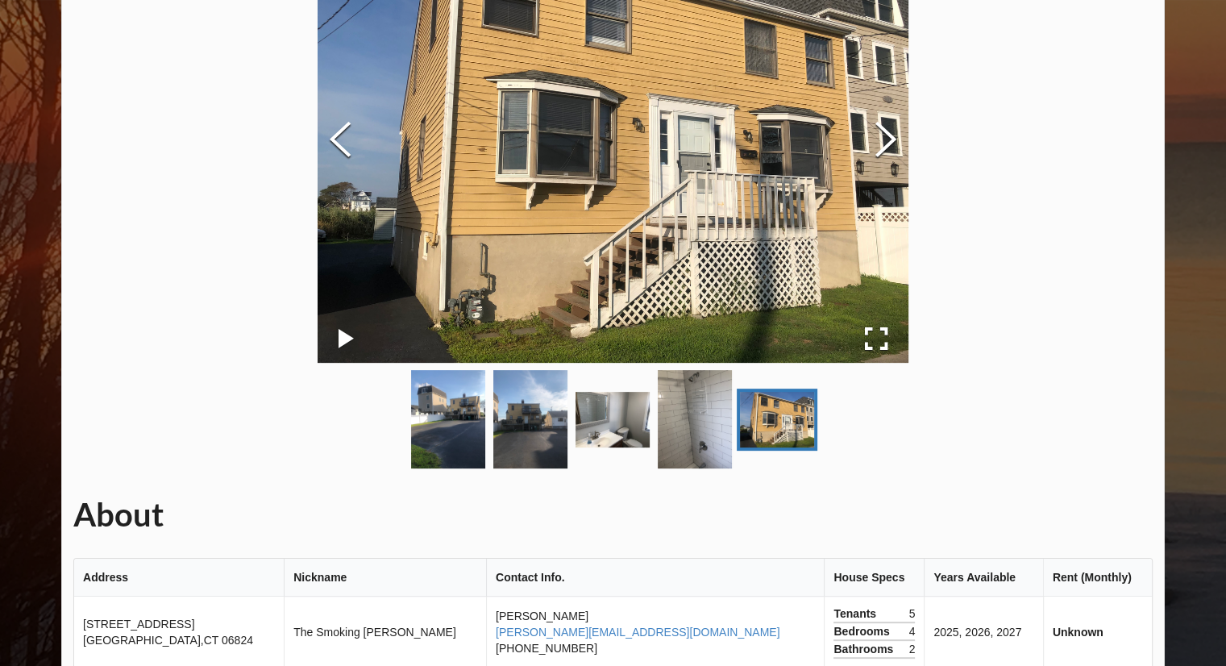
click at [652, 405] on link "Go to Slide 3" at bounding box center [612, 420] width 81 height 62
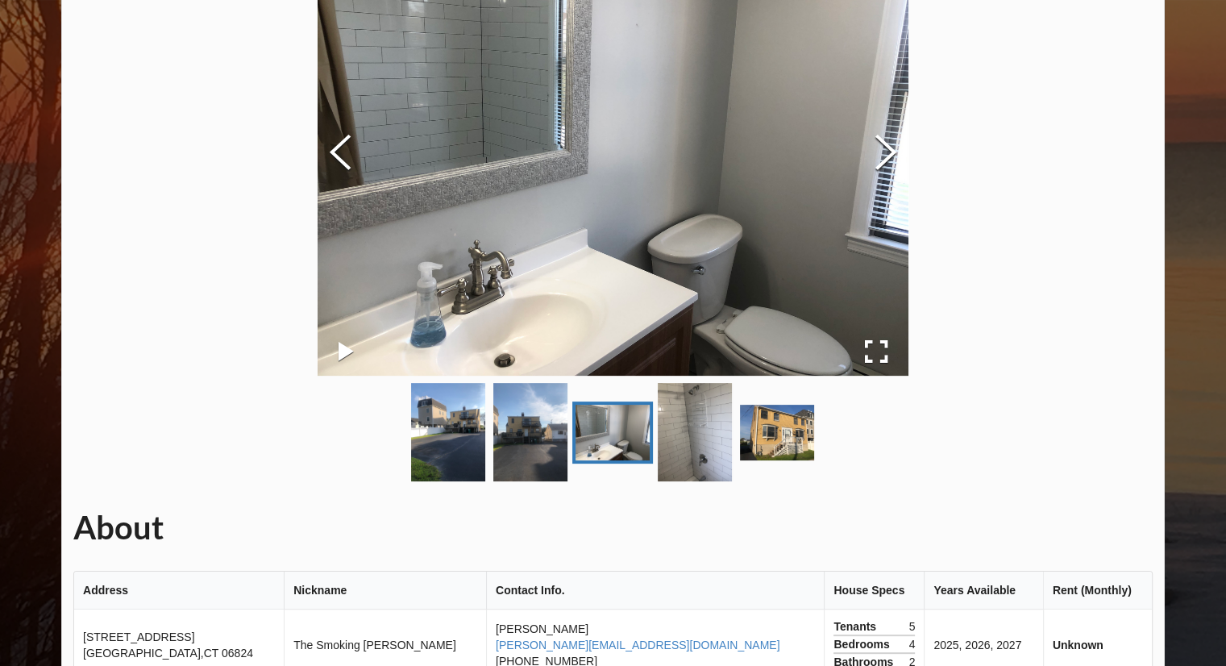
scroll to position [0, 0]
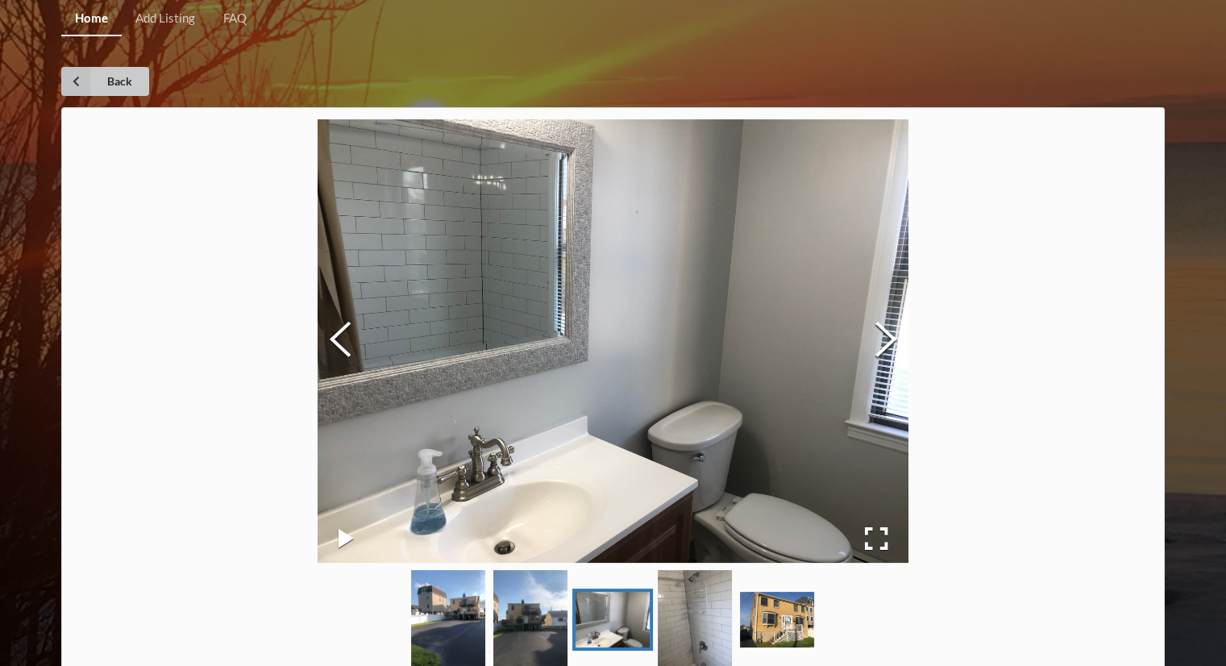
click at [69, 78] on icon at bounding box center [75, 81] width 29 height 29
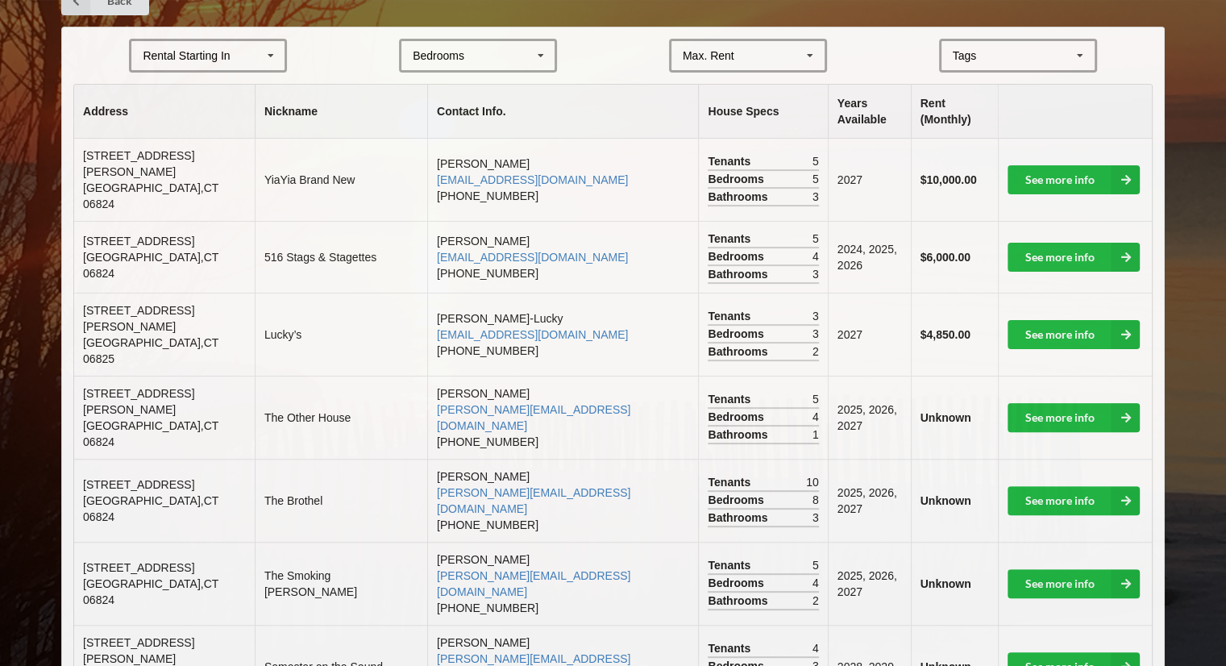
scroll to position [345, 0]
